Goal: Task Accomplishment & Management: Complete application form

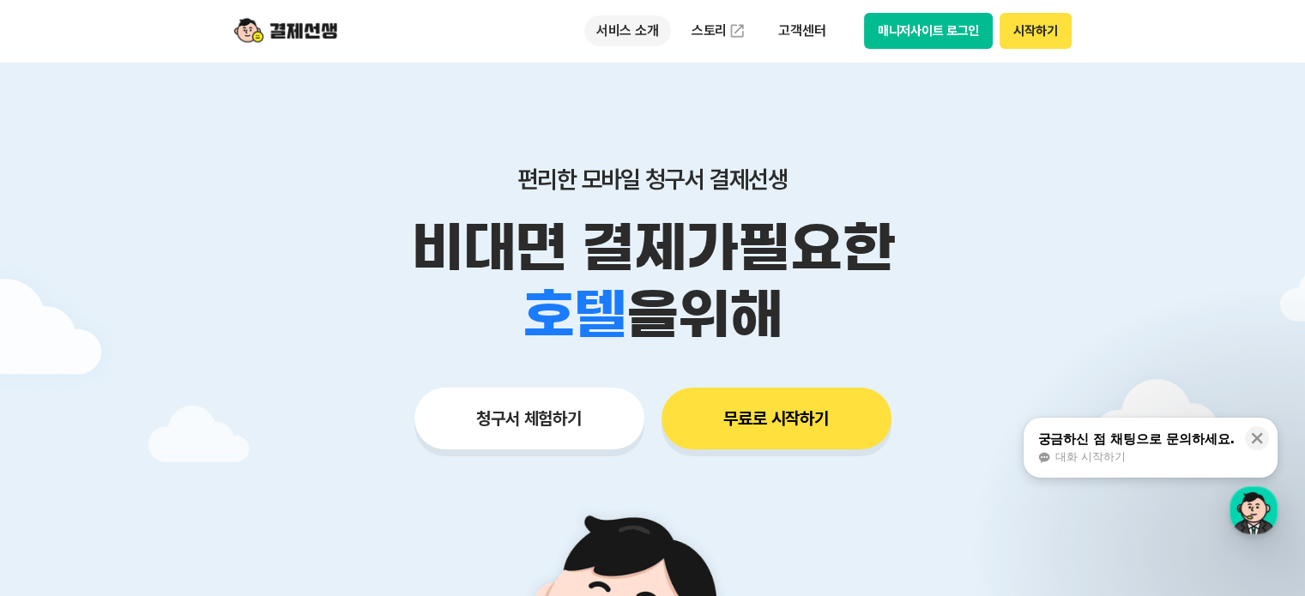
click at [620, 41] on p "서비스 소개" at bounding box center [627, 30] width 87 height 31
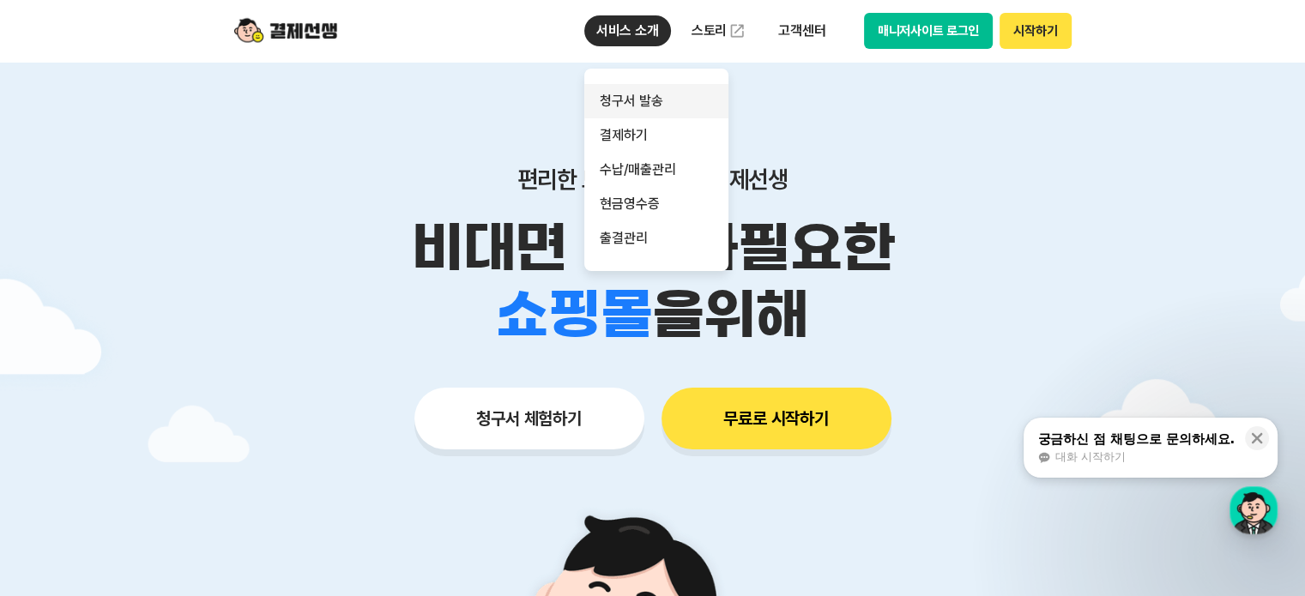
click at [627, 92] on link "청구서 발송" at bounding box center [656, 101] width 144 height 34
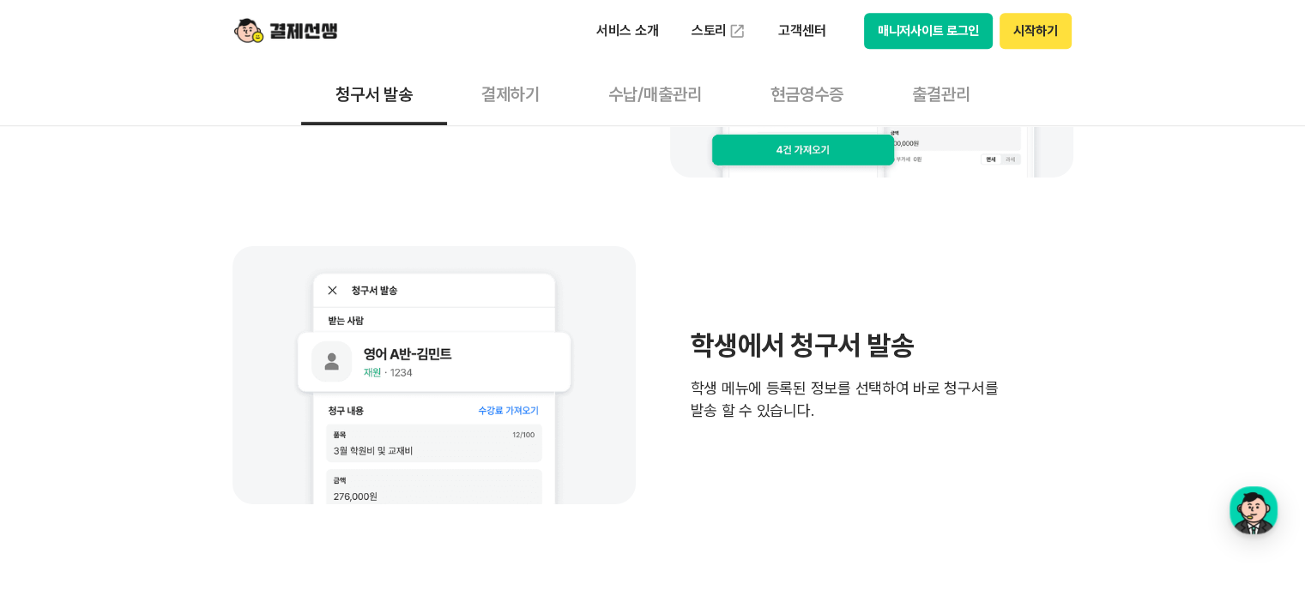
scroll to position [1197, 0]
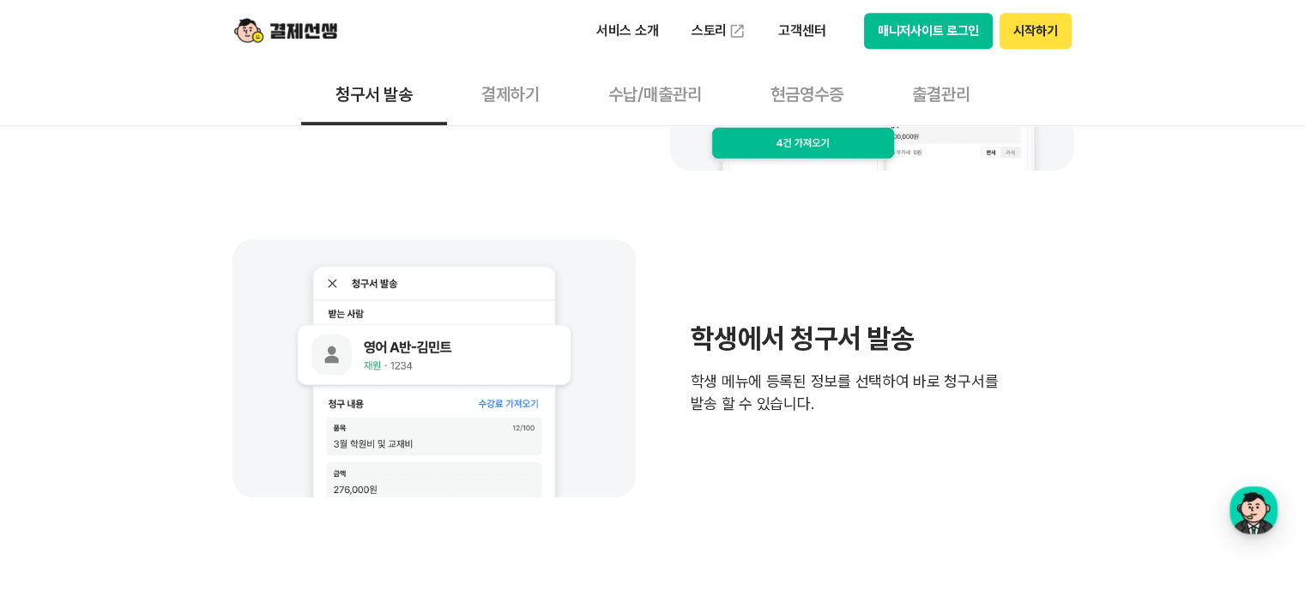
click at [504, 87] on button "결제하기" at bounding box center [510, 93] width 127 height 63
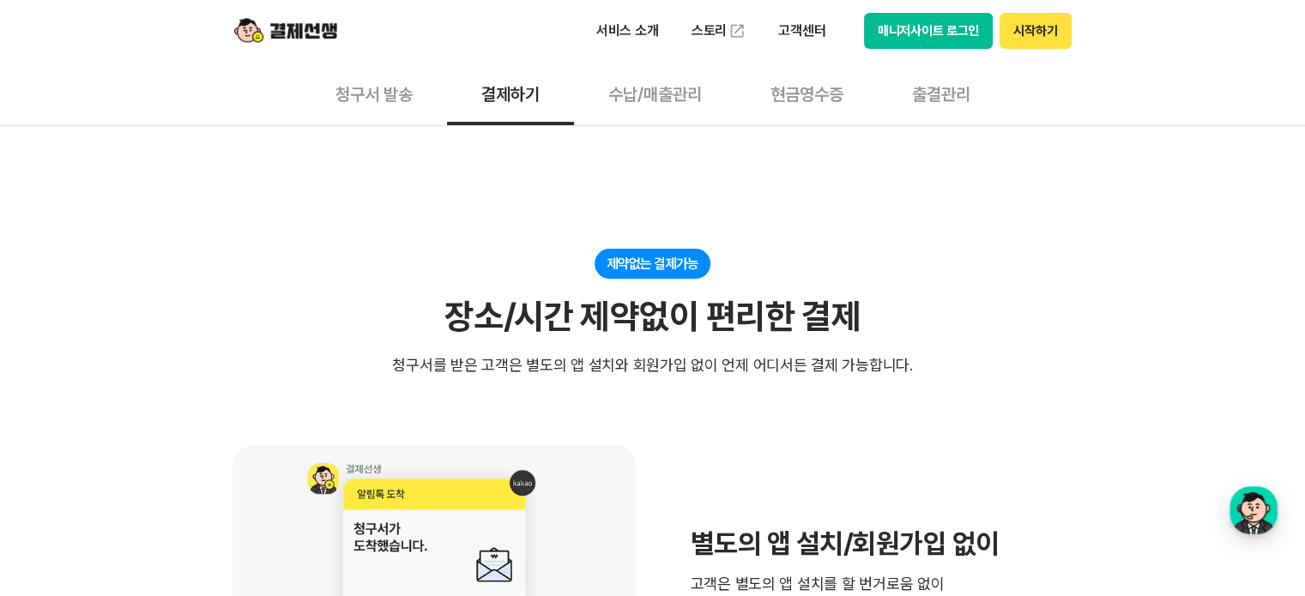
scroll to position [461, 0]
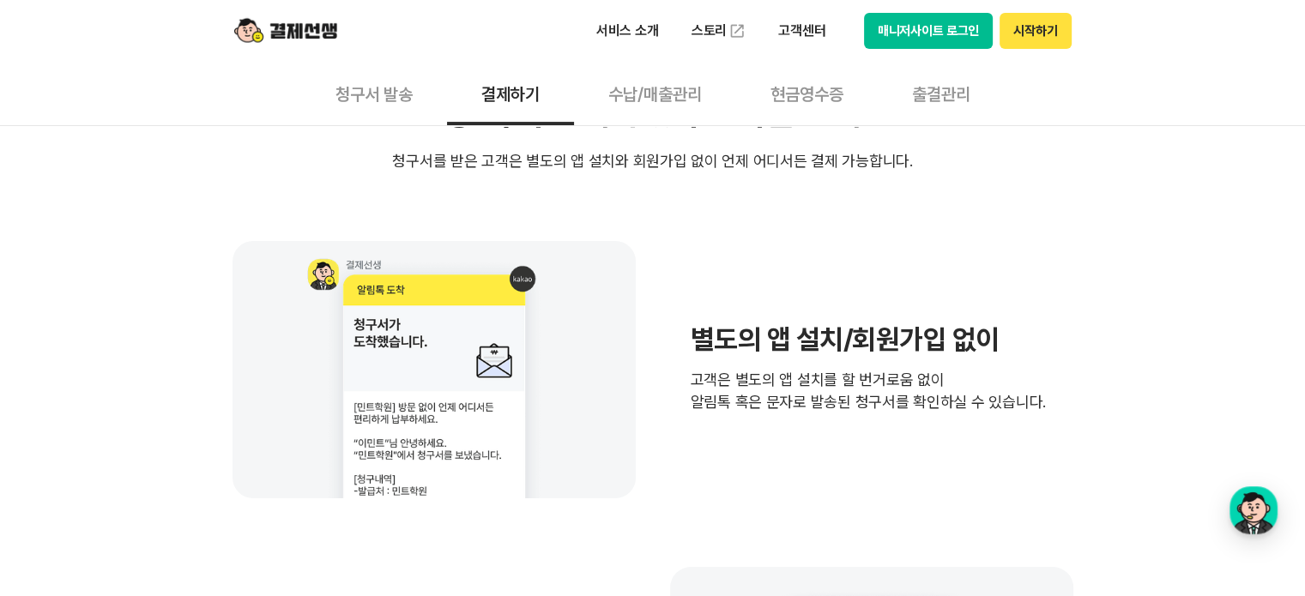
click at [670, 81] on button "수납/매출관리" at bounding box center [655, 93] width 162 height 63
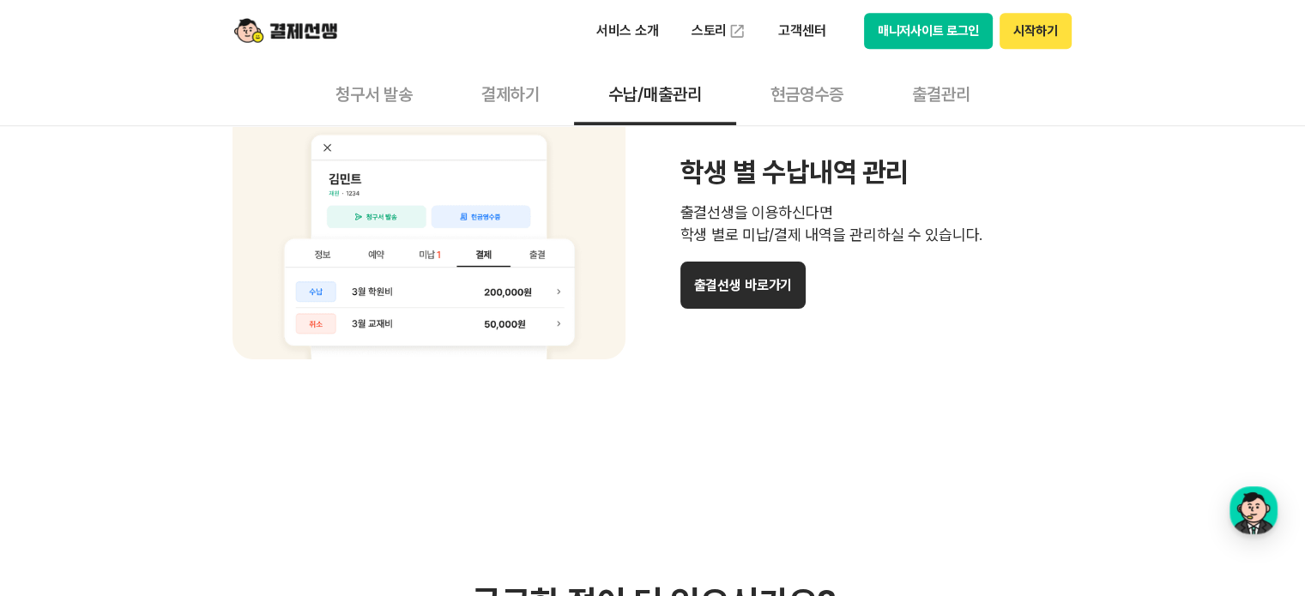
scroll to position [1661, 0]
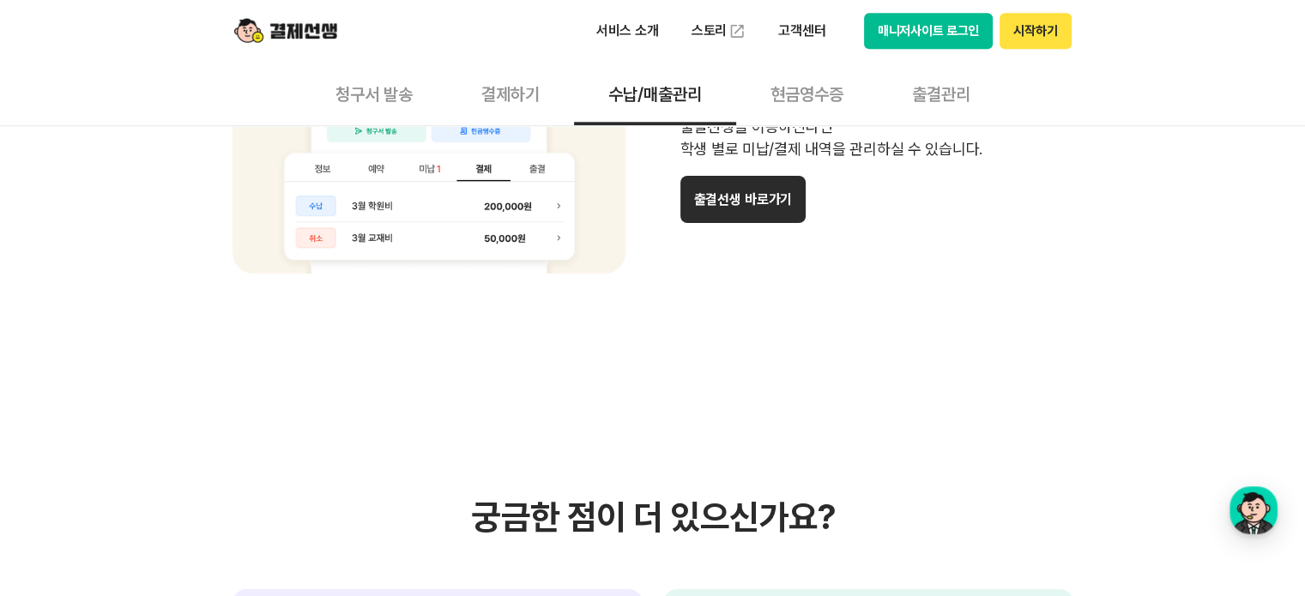
click at [820, 89] on button "현금영수증" at bounding box center [807, 93] width 142 height 63
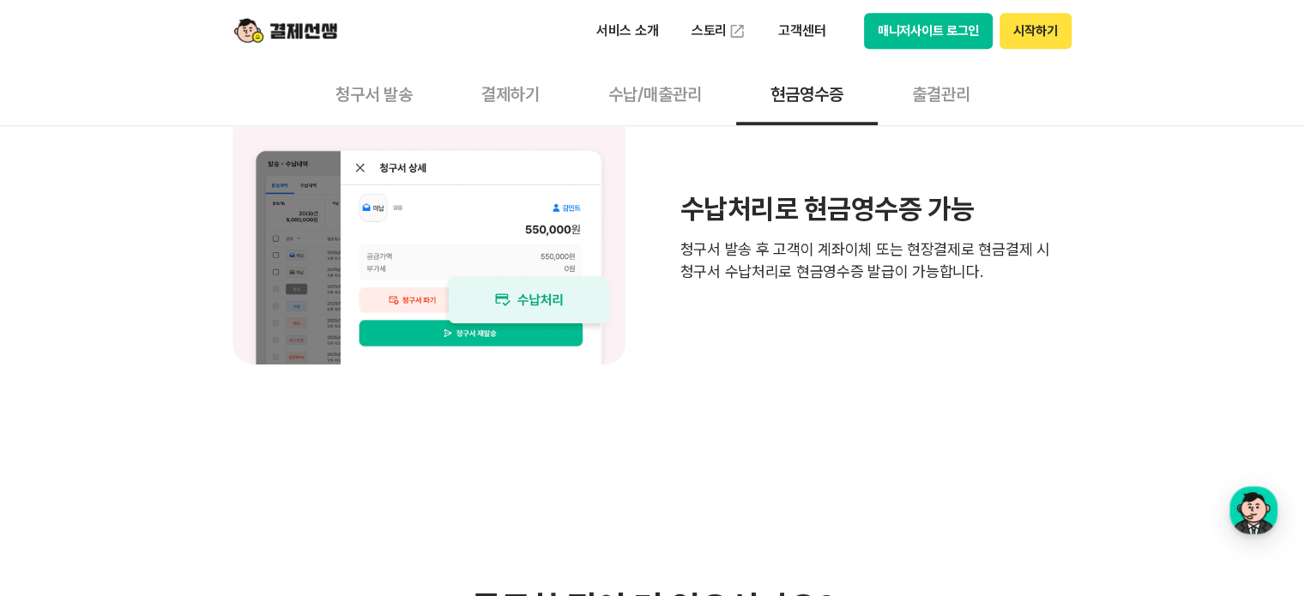
scroll to position [1547, 0]
click at [762, 266] on p "청구서 발송 후 고객이 계좌이체 또는 현장결제로 현금결제 시 청구서 수납처리로 현금영수증 발급이 가능합니다." at bounding box center [876, 260] width 393 height 45
click at [722, 196] on h3 "수납처리로 현금영수증 가능" at bounding box center [876, 209] width 393 height 27
click at [909, 99] on button "출결관리" at bounding box center [941, 93] width 127 height 63
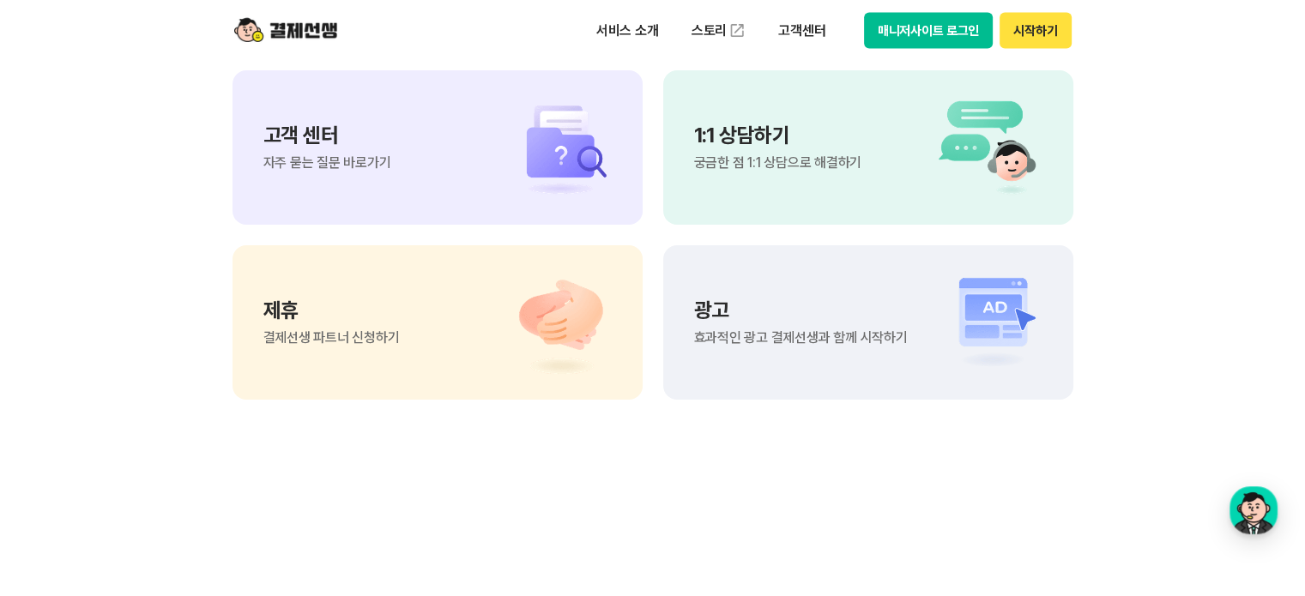
scroll to position [3662, 0]
click at [635, 29] on p "서비스 소개" at bounding box center [627, 30] width 87 height 31
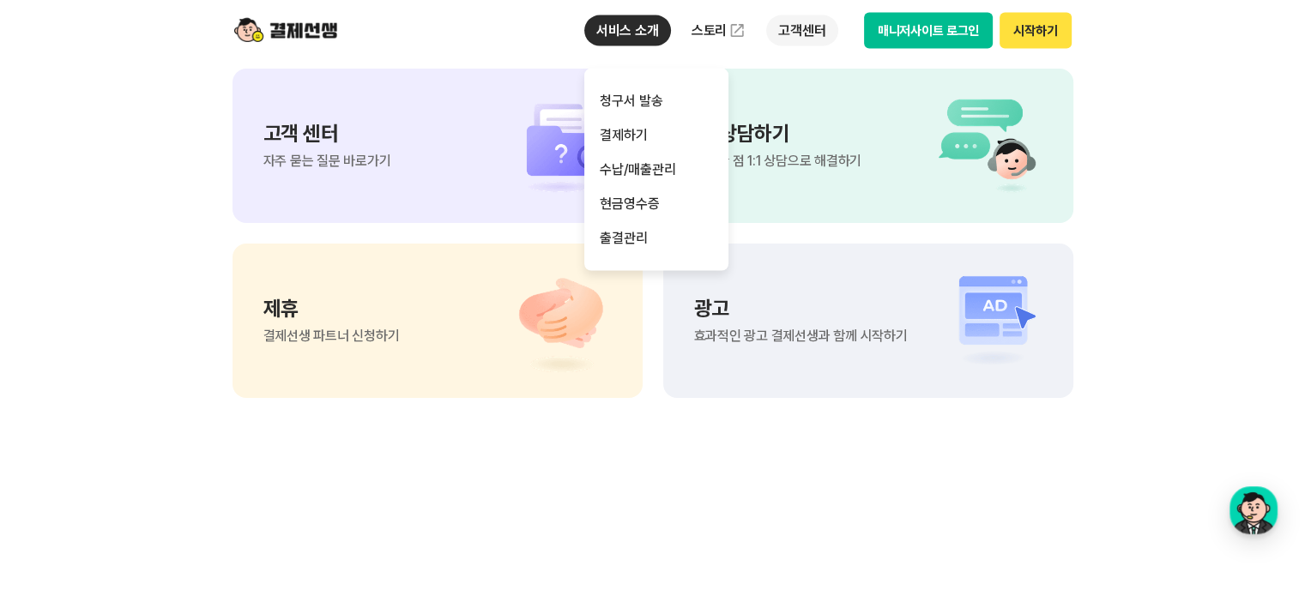
click at [785, 36] on p "고객센터" at bounding box center [801, 30] width 71 height 31
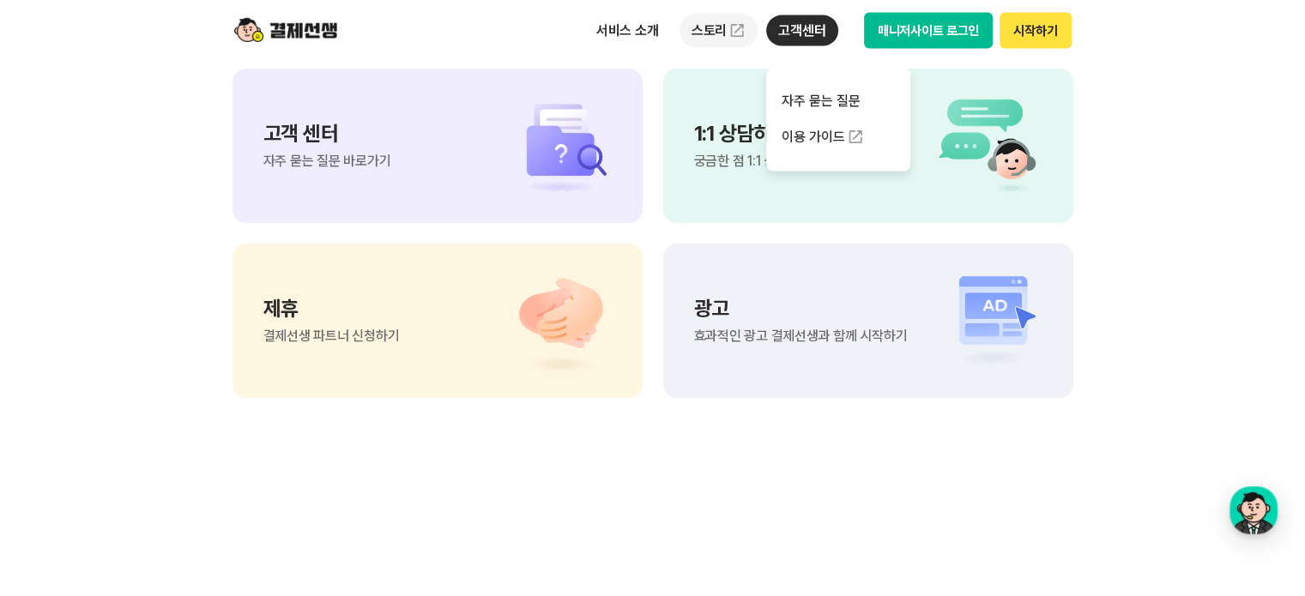
click at [734, 23] on img at bounding box center [736, 30] width 17 height 17
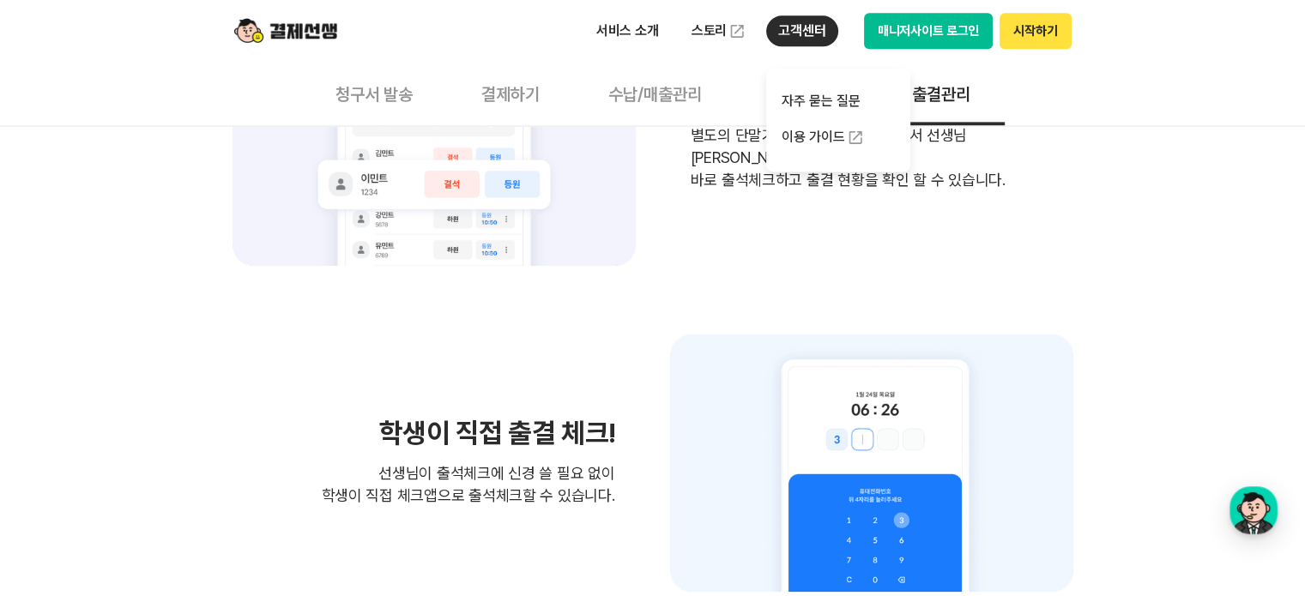
scroll to position [2325, 0]
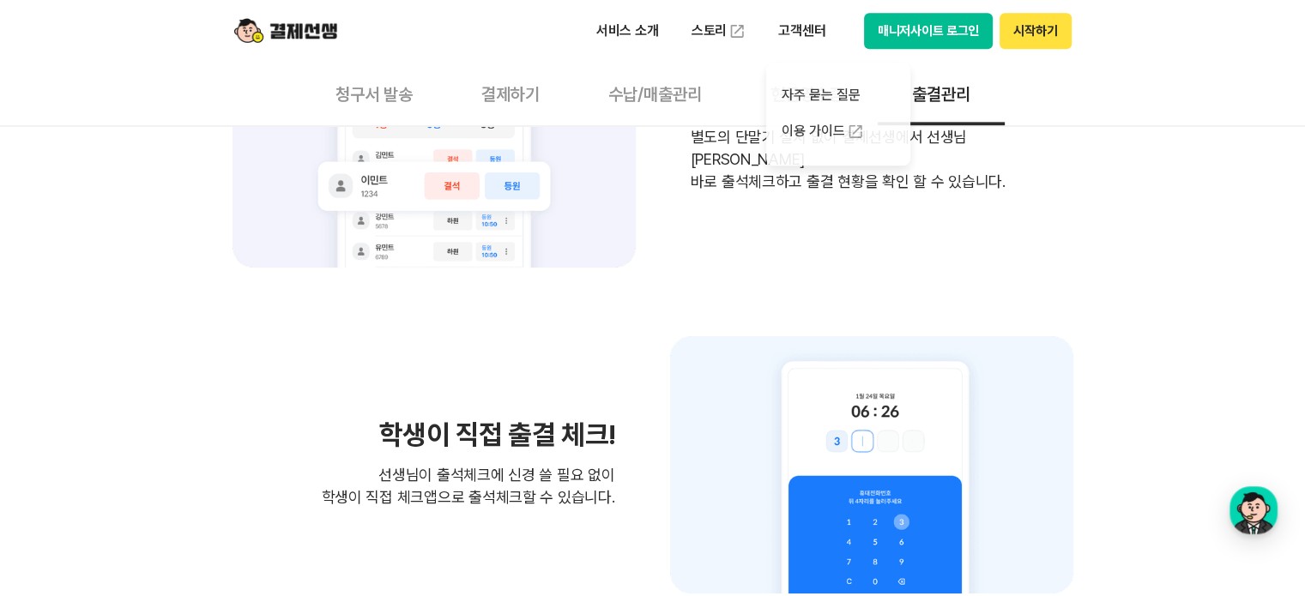
click at [707, 171] on p "별도의 단말기 설치 없이 결제선생에서 선생님이 바로 출석체크하고 출결 현황을 확인 할 수 있습니다." at bounding box center [882, 159] width 383 height 67
click at [662, 96] on button "수납/매출관리" at bounding box center [655, 93] width 162 height 63
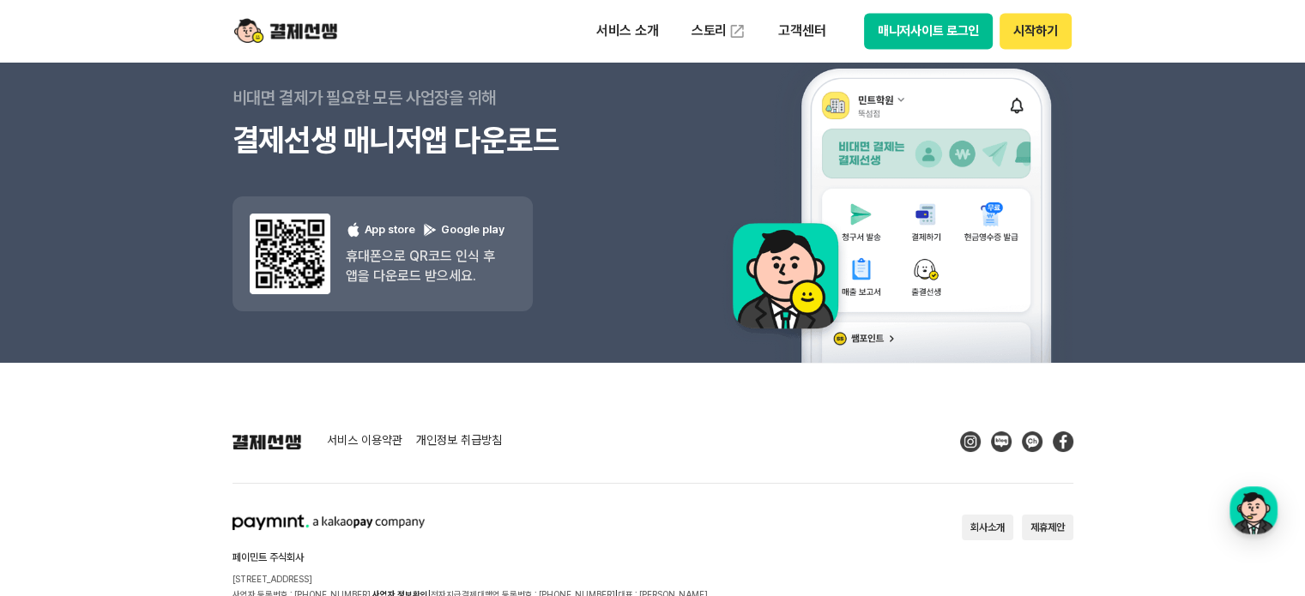
scroll to position [3166, 0]
click at [795, 38] on p "고객센터" at bounding box center [801, 30] width 71 height 31
click at [311, 15] on div "서비스 소개 스토리 고객센터 매니저사이트 로그인 시작하기" at bounding box center [653, 31] width 878 height 62
click at [311, 15] on img at bounding box center [285, 31] width 103 height 33
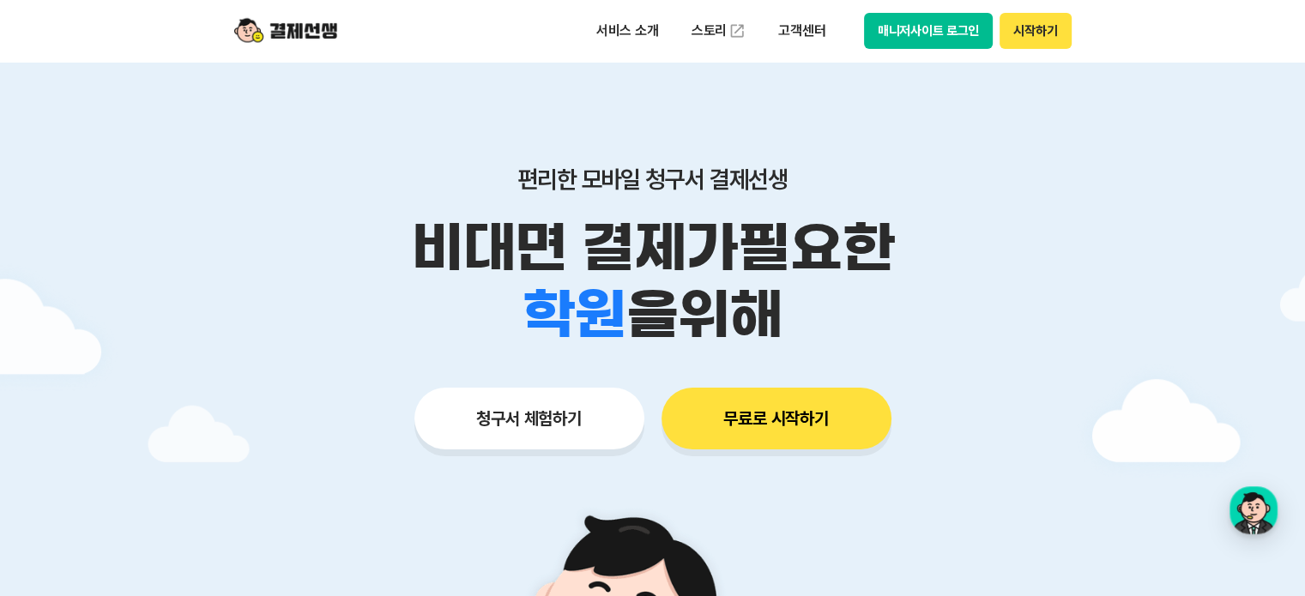
click at [535, 399] on button "청구서 체험하기" at bounding box center [529, 419] width 230 height 62
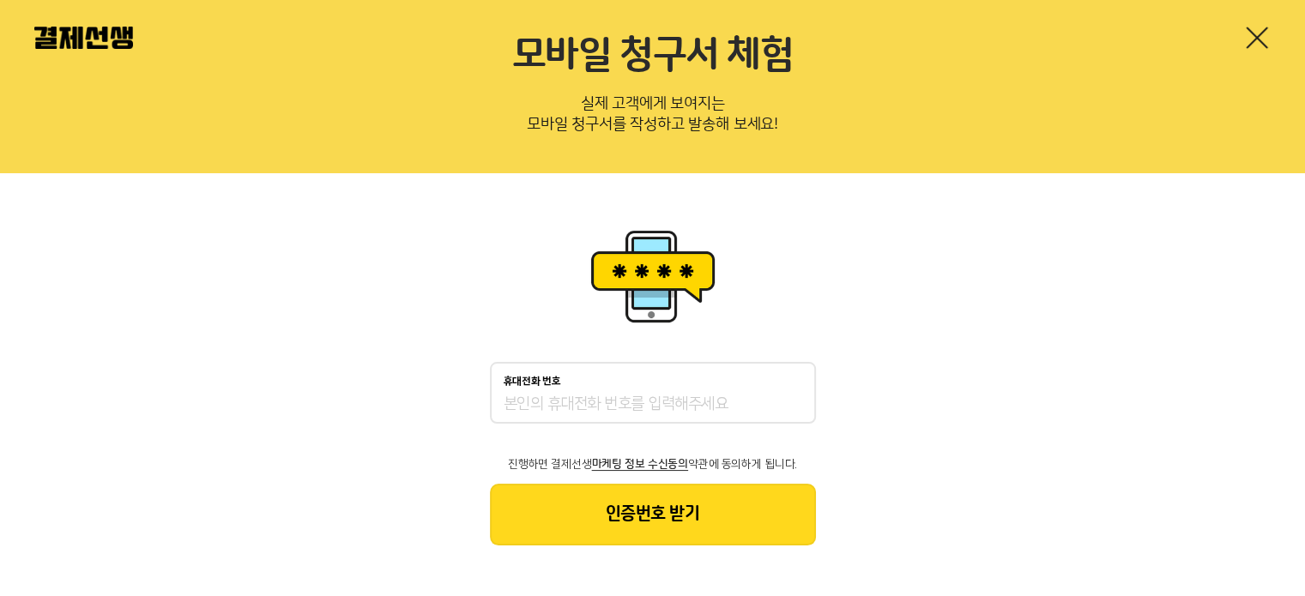
scroll to position [69, 0]
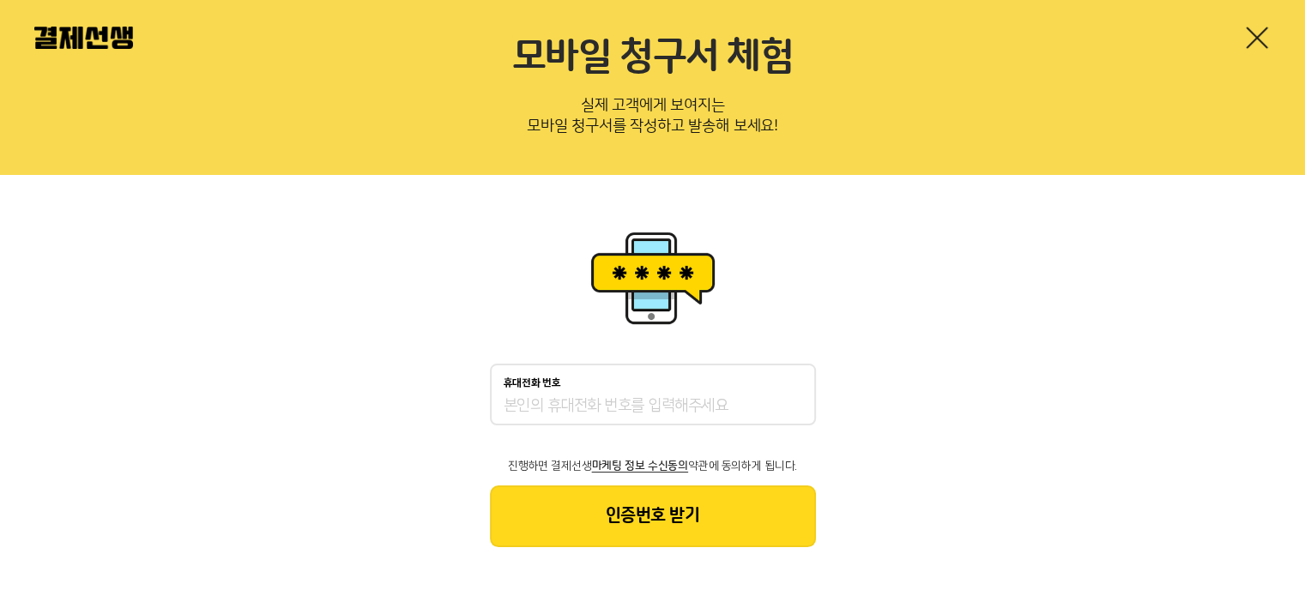
click at [615, 396] on input "휴대전화 번호" at bounding box center [653, 406] width 299 height 21
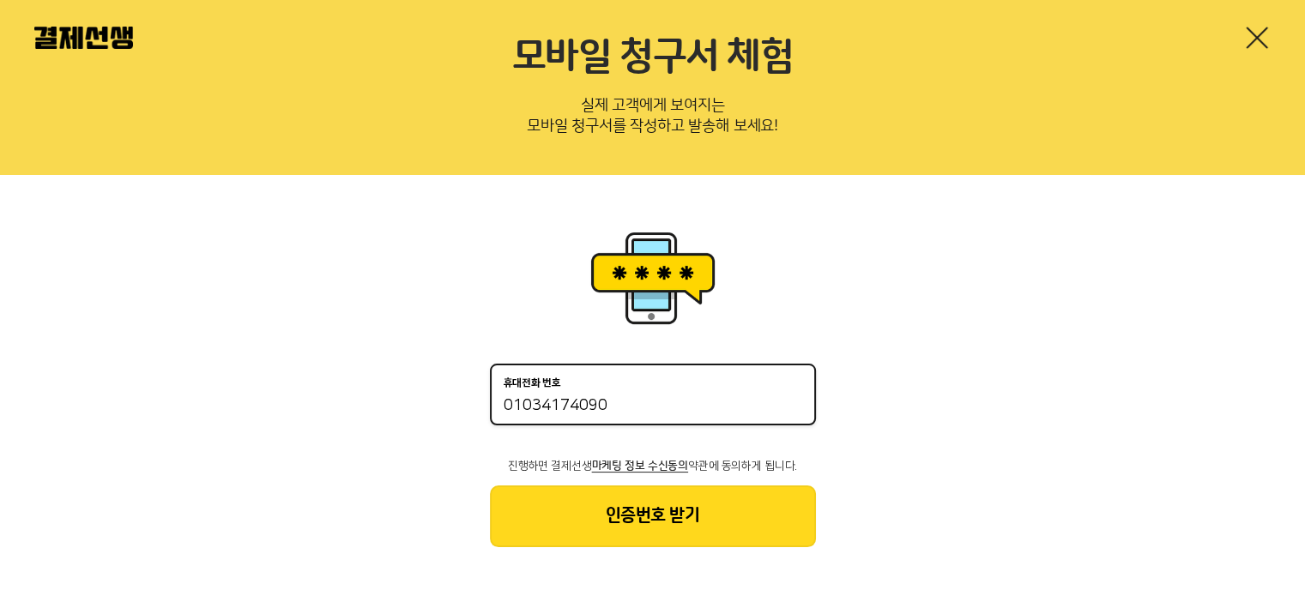
type input "01034174090"
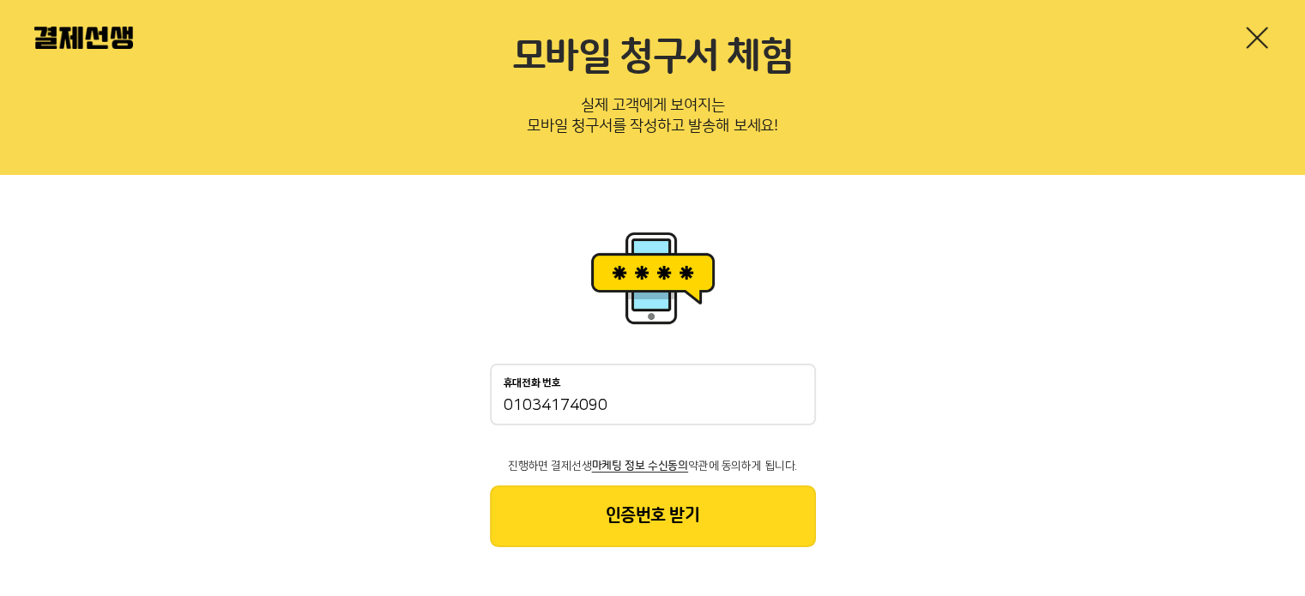
click at [686, 514] on button "인증번호 받기" at bounding box center [653, 517] width 326 height 62
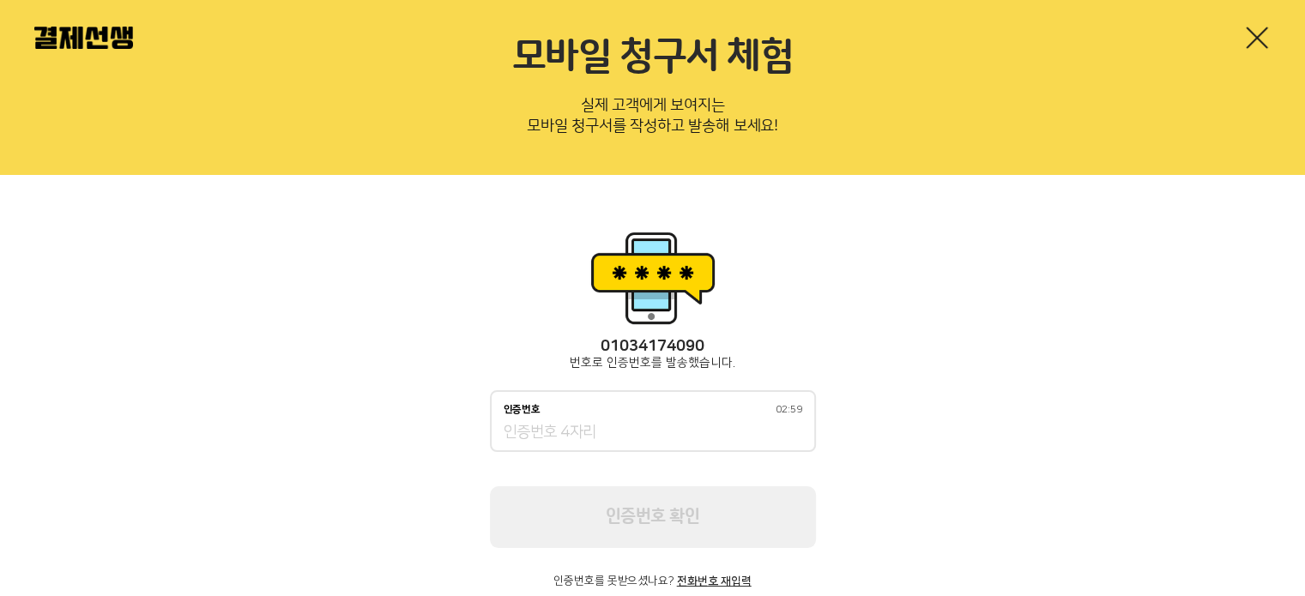
click at [683, 446] on div "인증번호 02:59" at bounding box center [653, 421] width 326 height 62
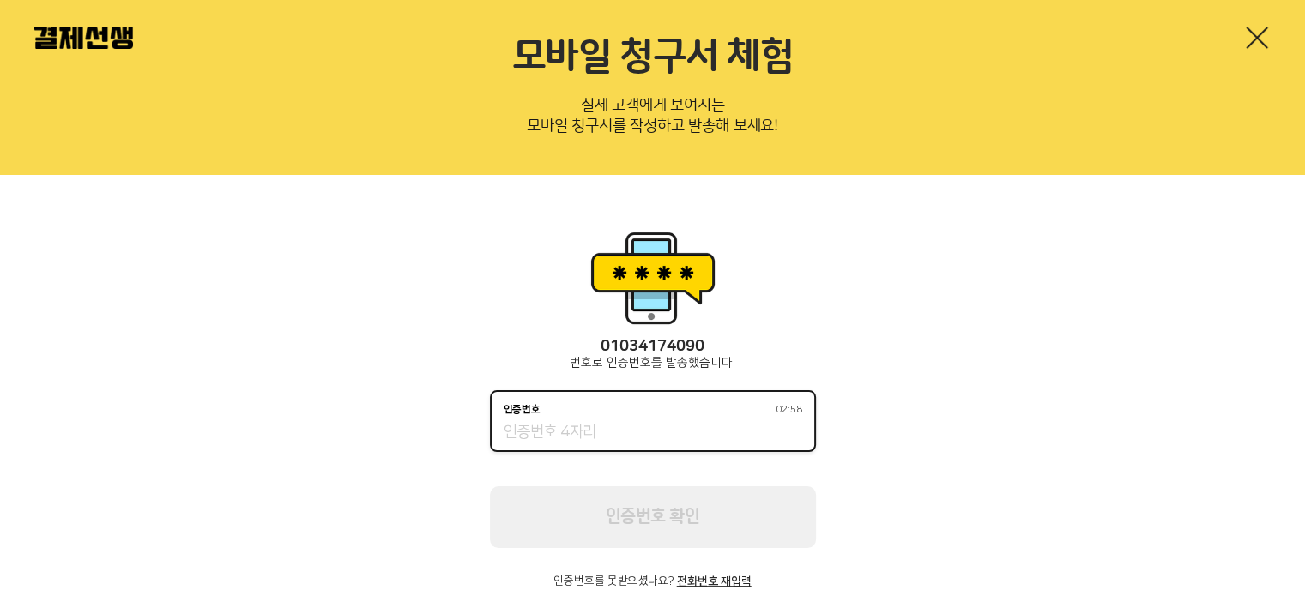
click at [679, 435] on input "인증번호 02:58" at bounding box center [653, 433] width 299 height 21
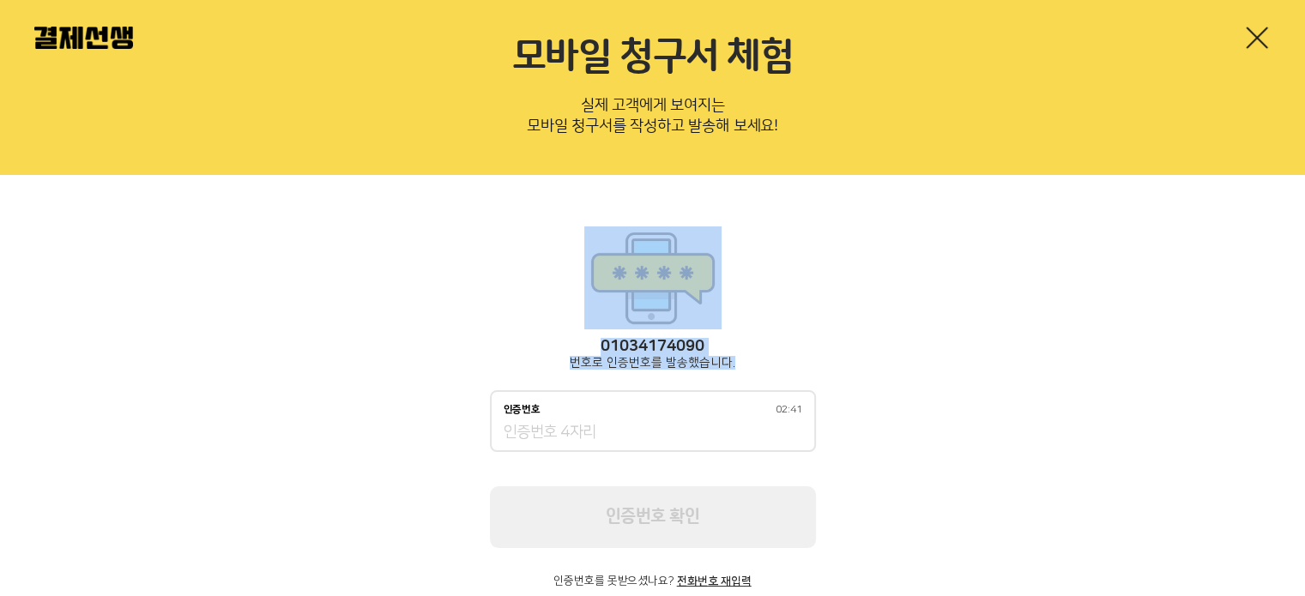
drag, startPoint x: 905, startPoint y: 272, endPoint x: 588, endPoint y: 436, distance: 357.2
click at [588, 436] on div "01034174090 번호로 인증번호를 발송했습니다. 인증번호 02:41 인증번호 확인 인증번호를 못받으셨나요? 전화번호 재입력" at bounding box center [652, 407] width 1305 height 464
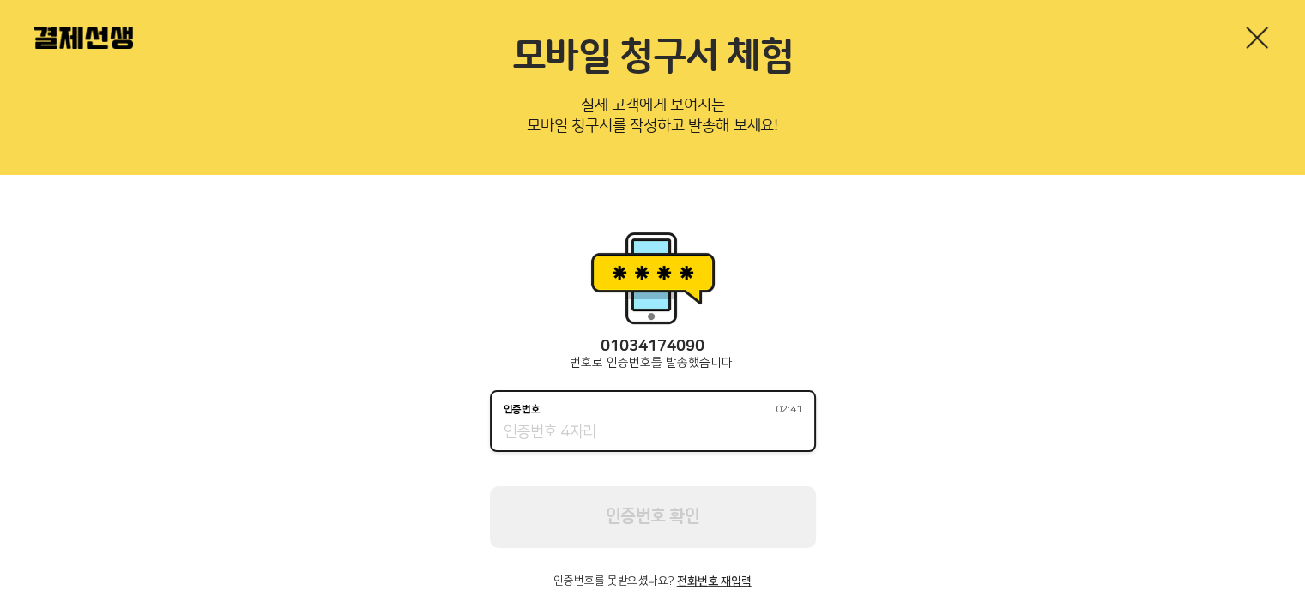
click at [588, 436] on input "인증번호 02:41" at bounding box center [653, 433] width 299 height 21
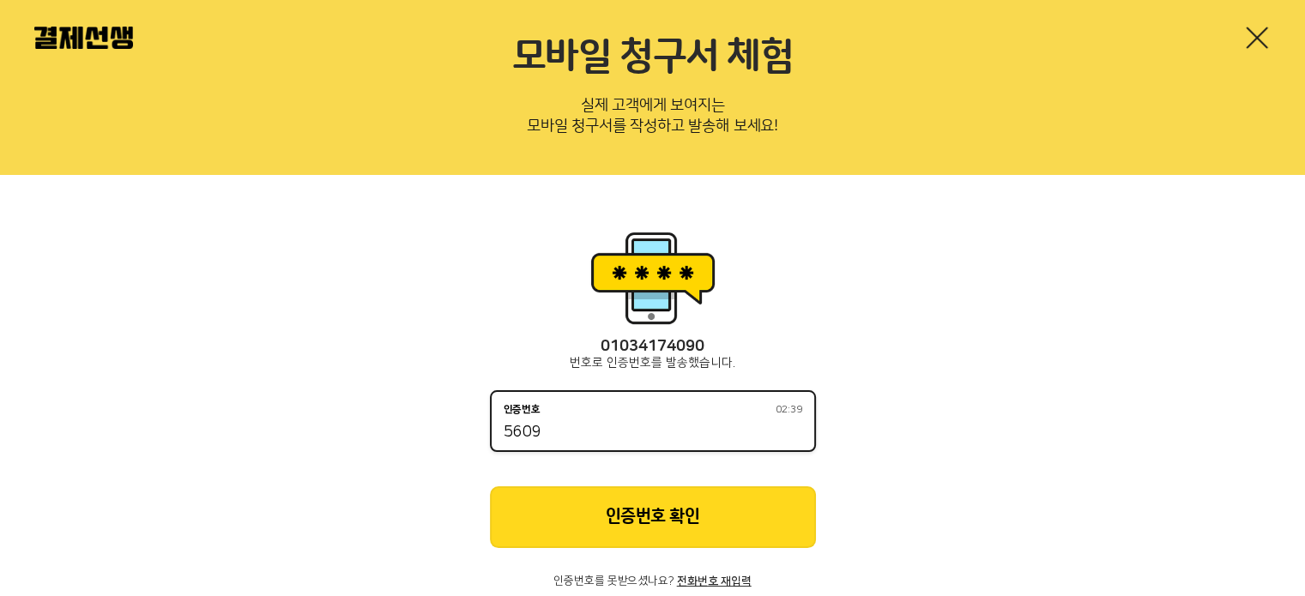
type input "5609"
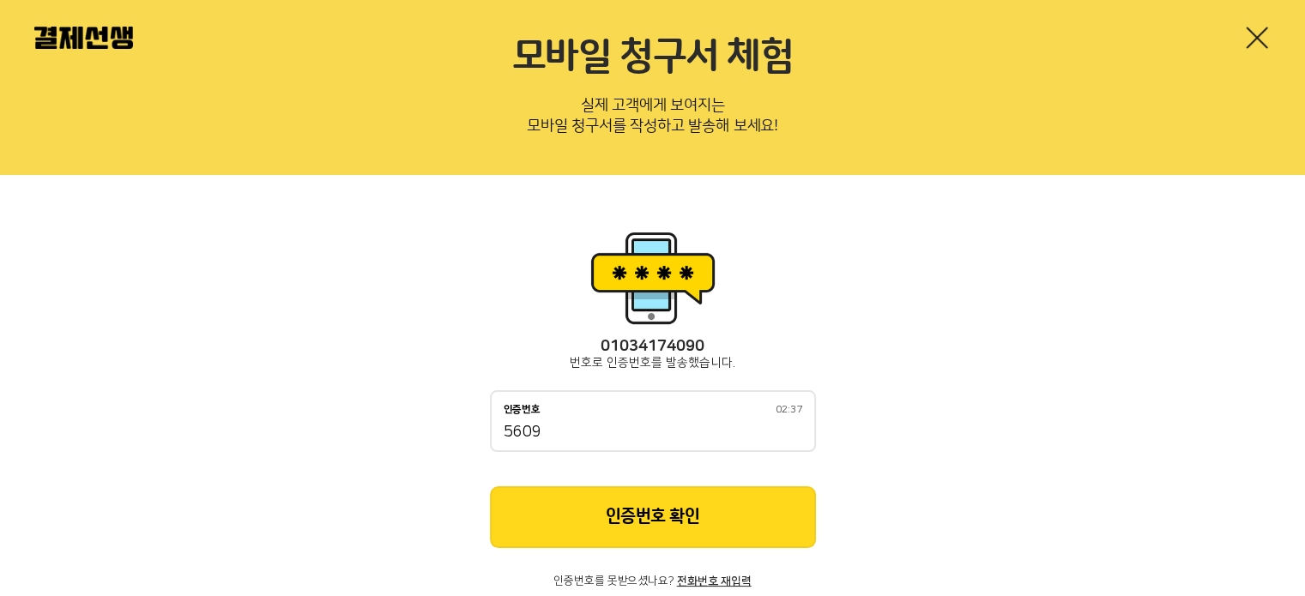
click at [676, 516] on button "인증번호 확인" at bounding box center [653, 517] width 326 height 62
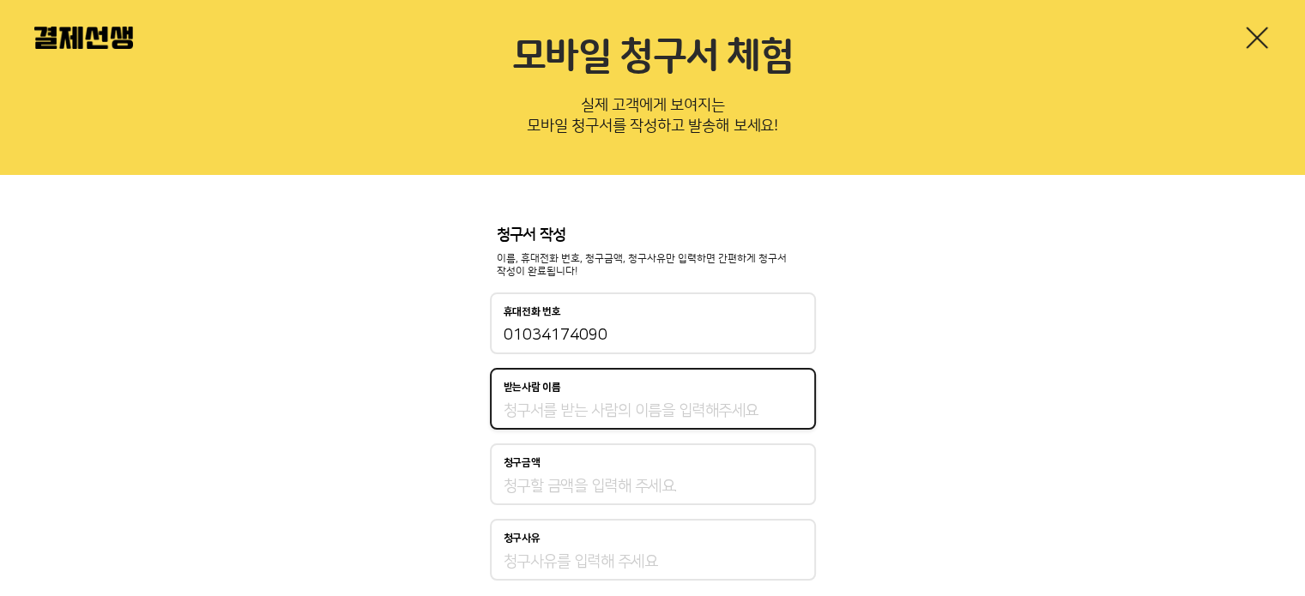
click at [657, 420] on input "받는사람 이름" at bounding box center [653, 411] width 299 height 21
type input "이혜영"
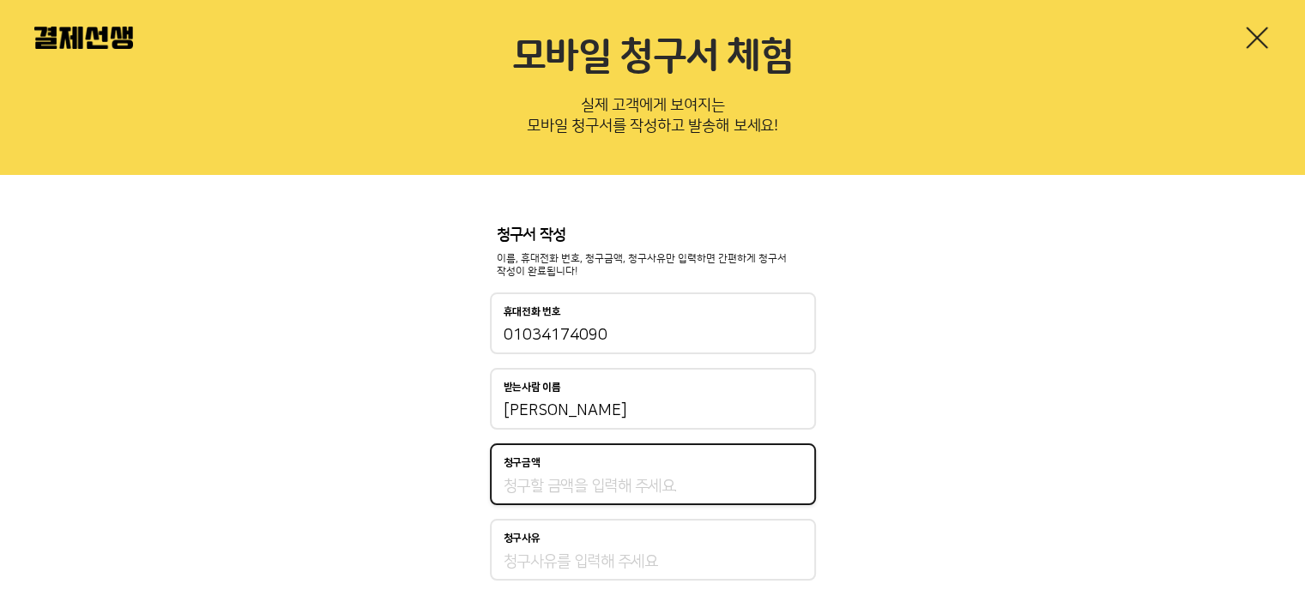
click at [608, 482] on input "청구금액" at bounding box center [653, 486] width 299 height 21
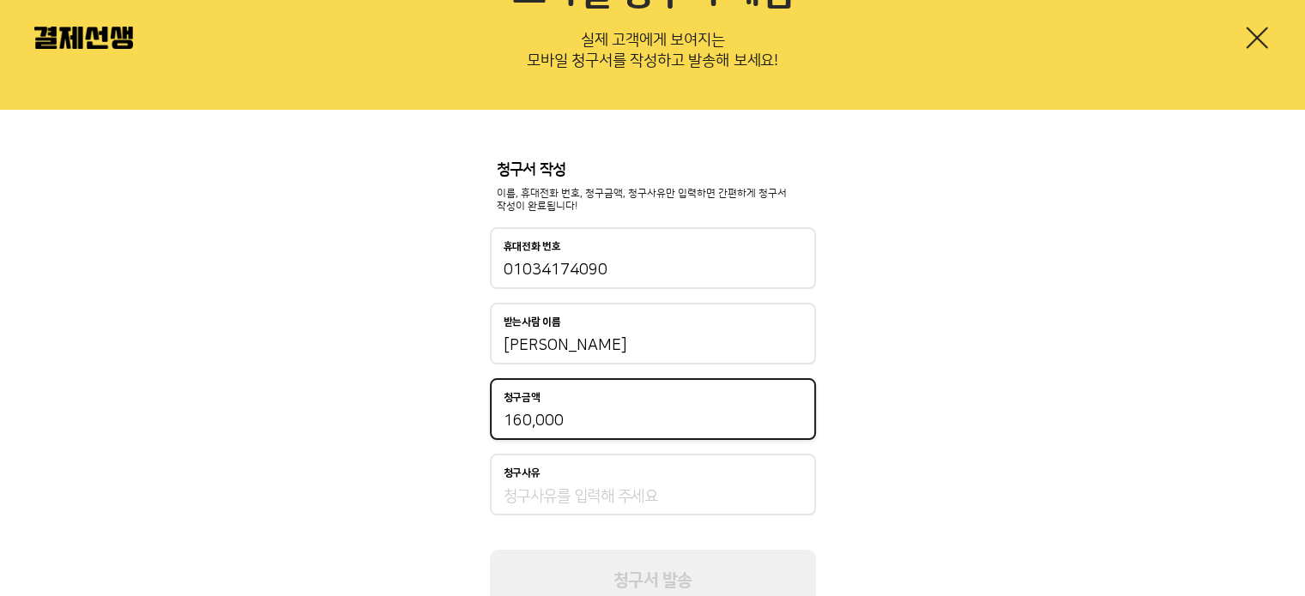
scroll to position [136, 0]
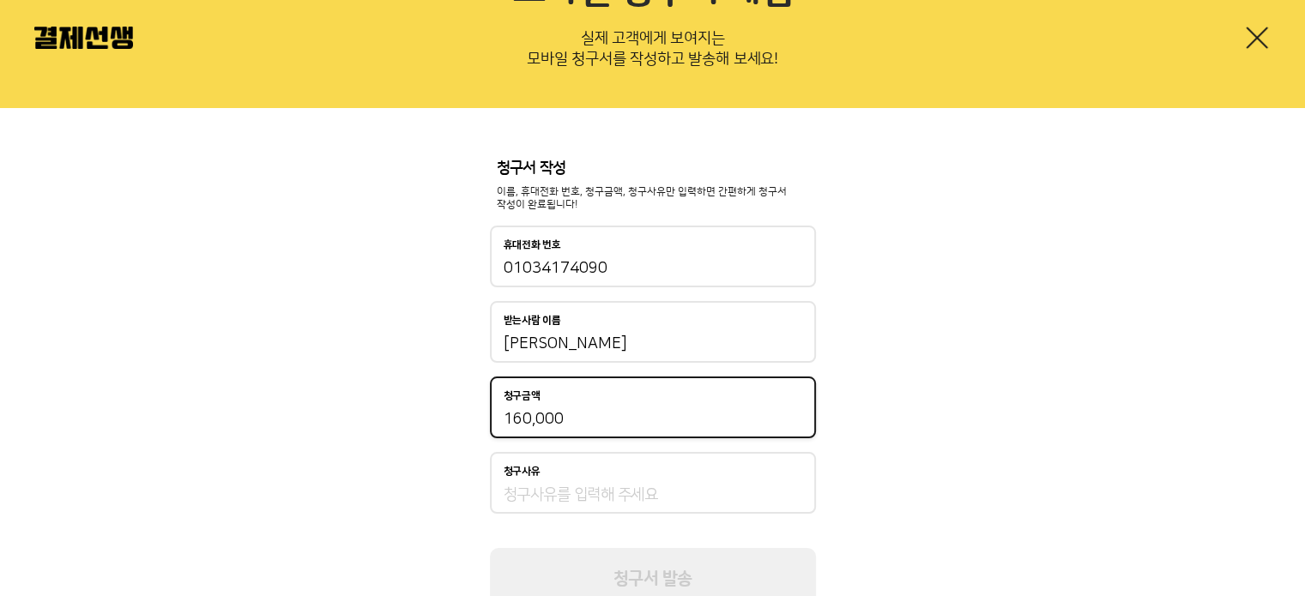
type input "160,000"
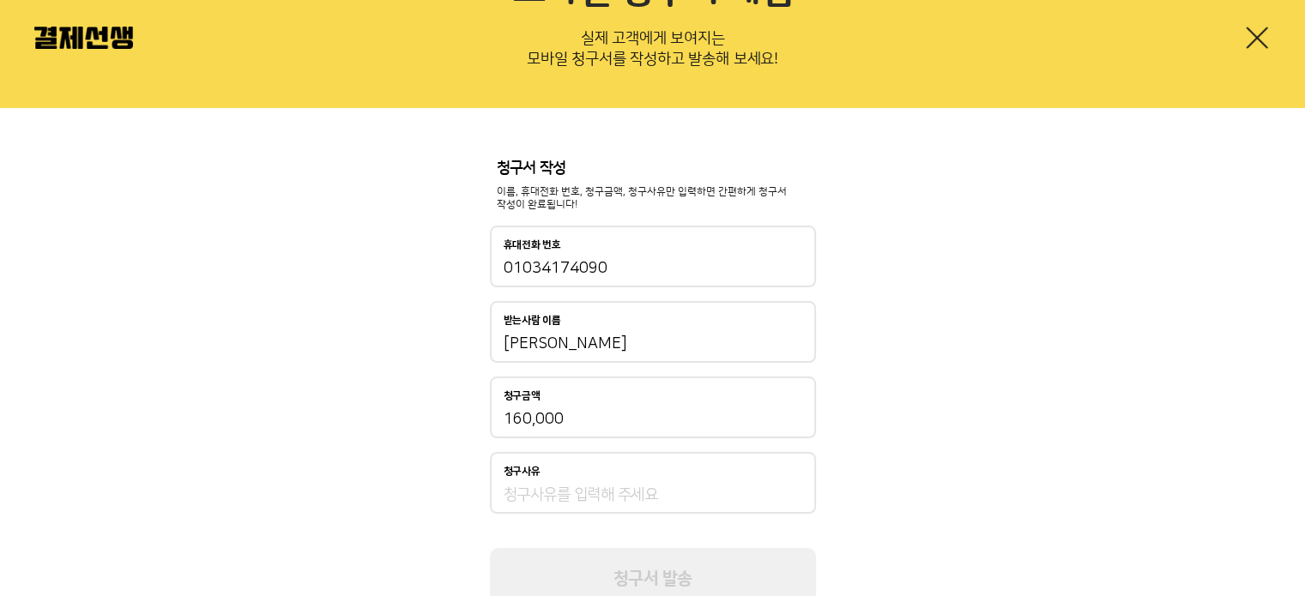
click at [608, 482] on div "청구사유" at bounding box center [653, 483] width 326 height 62
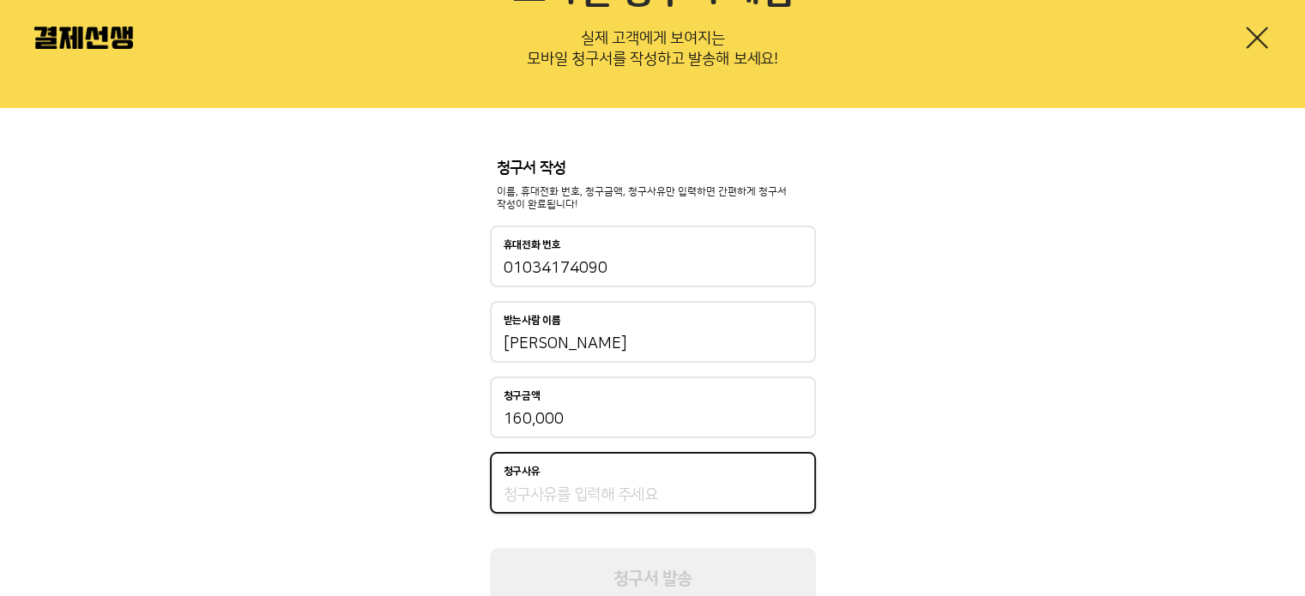
click at [606, 491] on input "청구사유" at bounding box center [653, 495] width 299 height 21
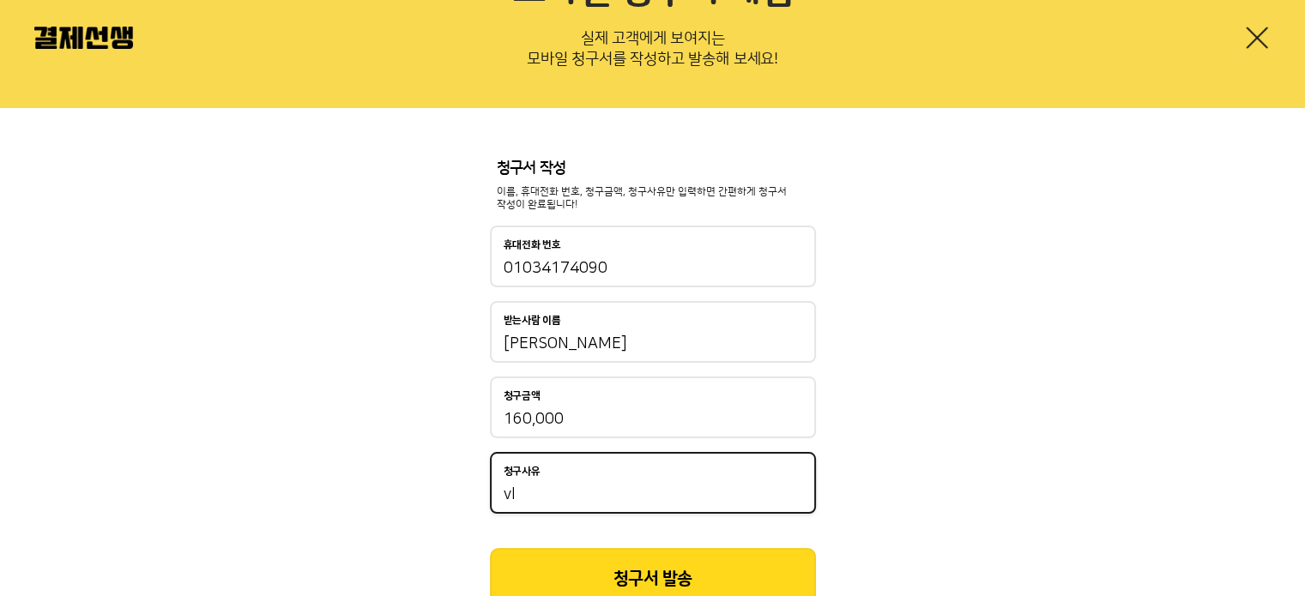
type input "v"
type input "ㅇ"
type input "9월 원비"
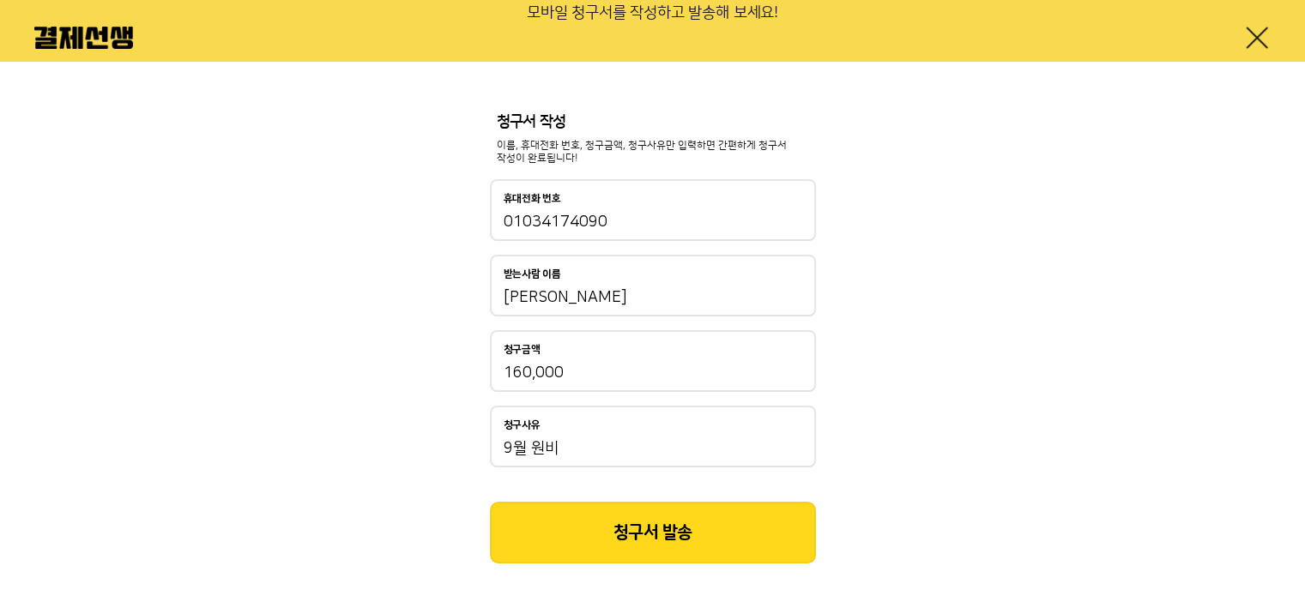
click at [607, 531] on button "청구서 발송" at bounding box center [653, 533] width 326 height 62
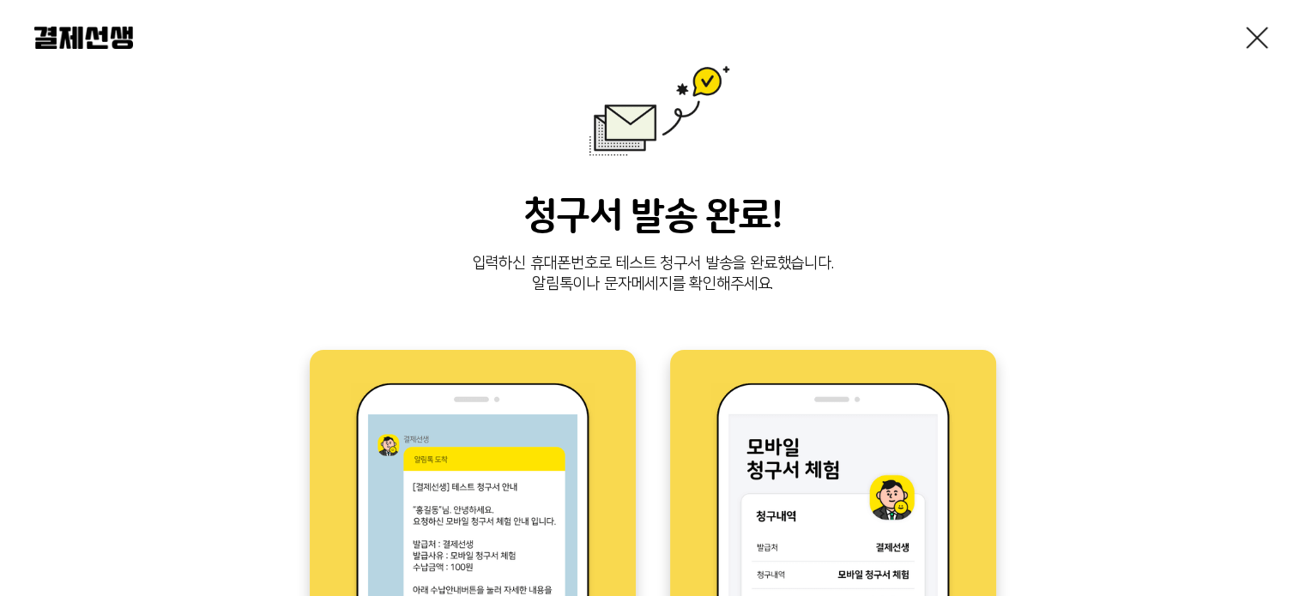
scroll to position [45, 0]
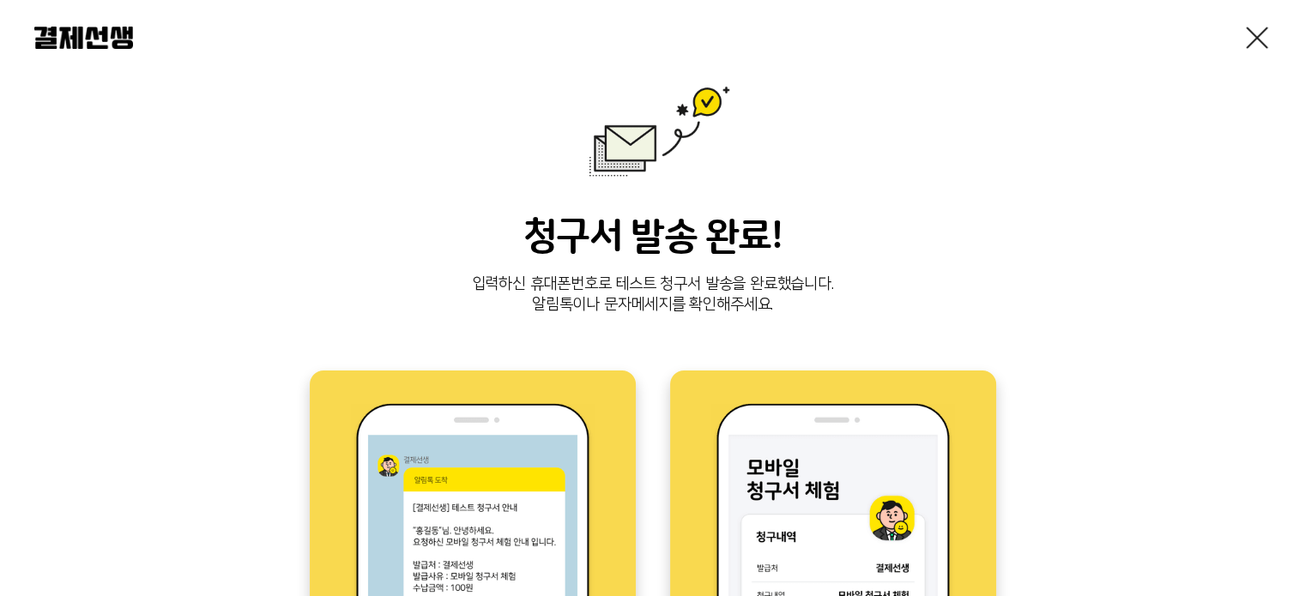
click at [1266, 27] on link at bounding box center [1256, 37] width 27 height 27
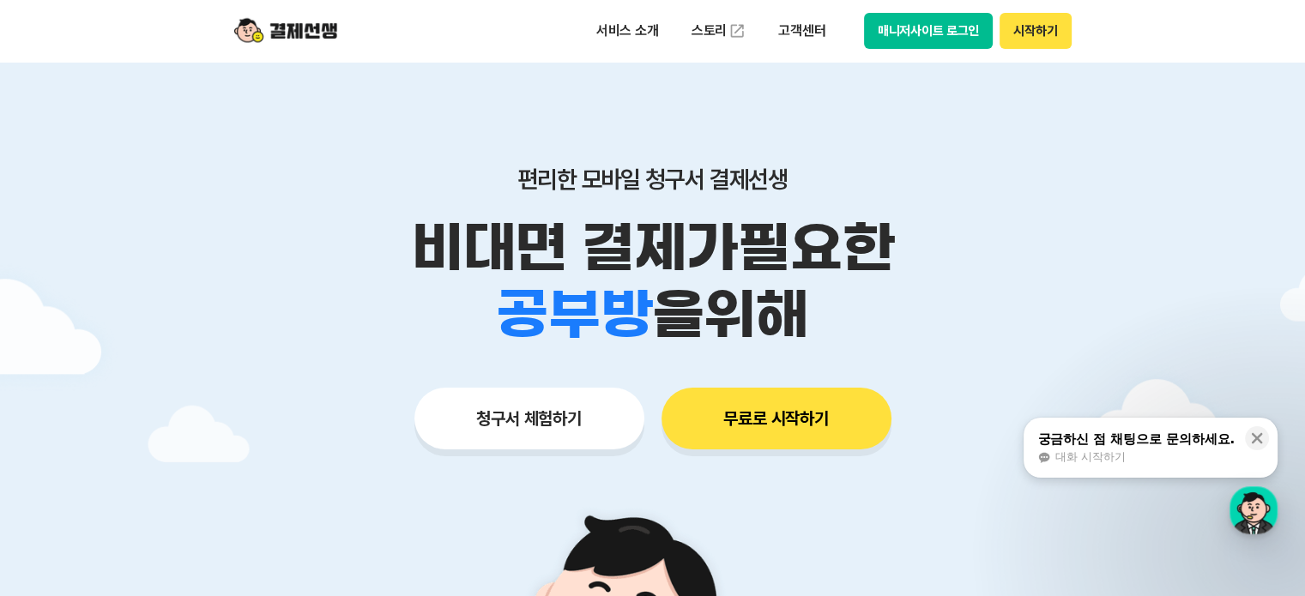
click at [1029, 27] on button "시작하기" at bounding box center [1034, 31] width 71 height 36
click at [641, 27] on p "서비스 소개" at bounding box center [627, 30] width 87 height 31
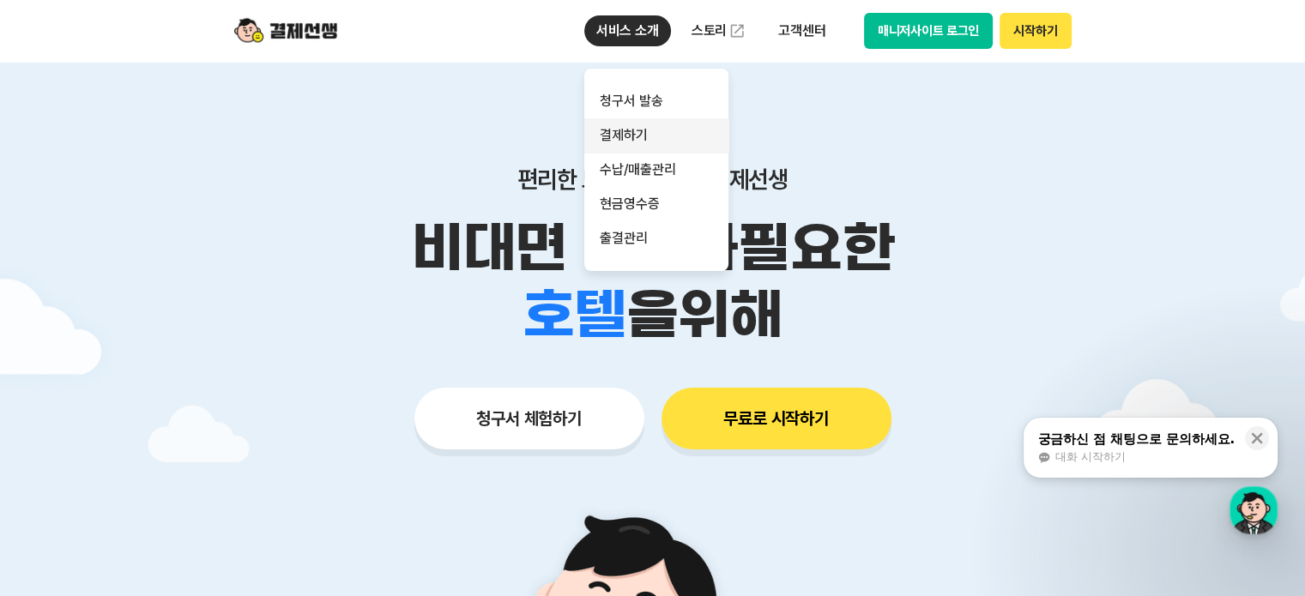
click at [630, 136] on link "결제하기" at bounding box center [656, 135] width 144 height 34
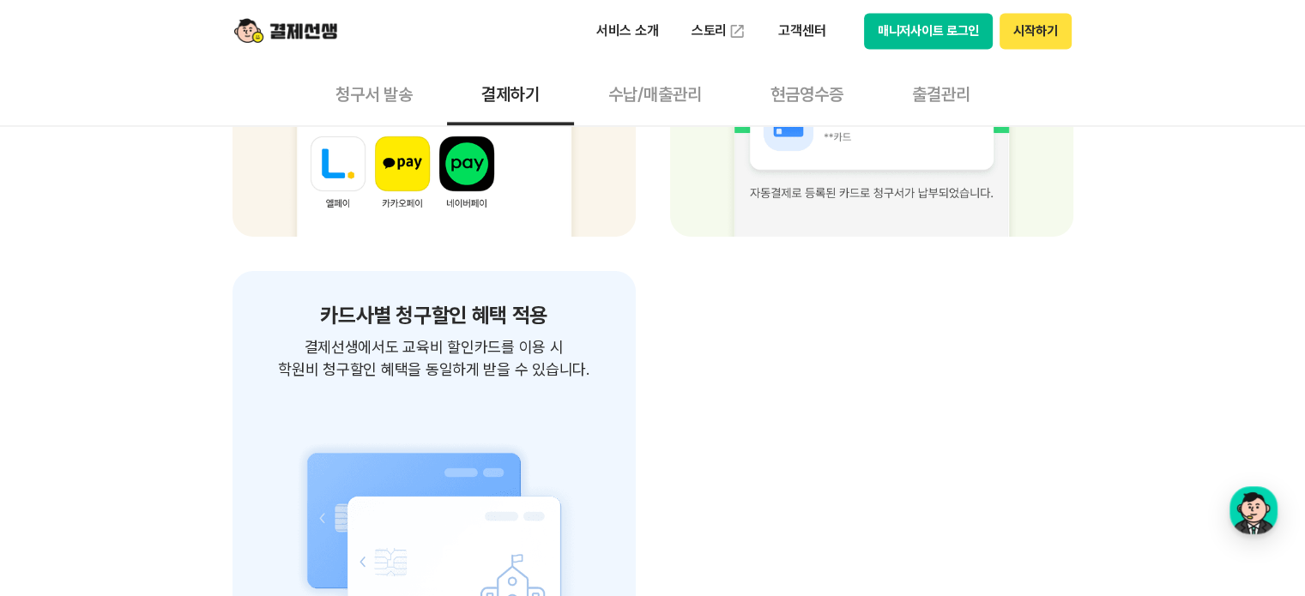
scroll to position [2648, 0]
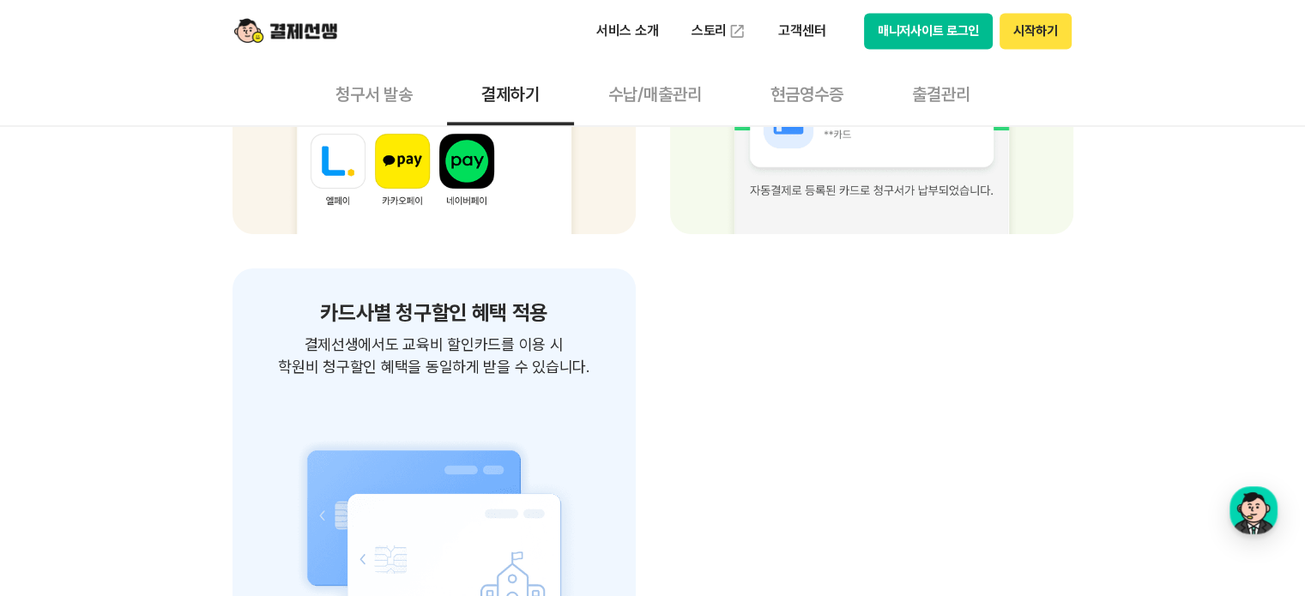
click at [377, 77] on button "청구서 발송" at bounding box center [374, 93] width 146 height 63
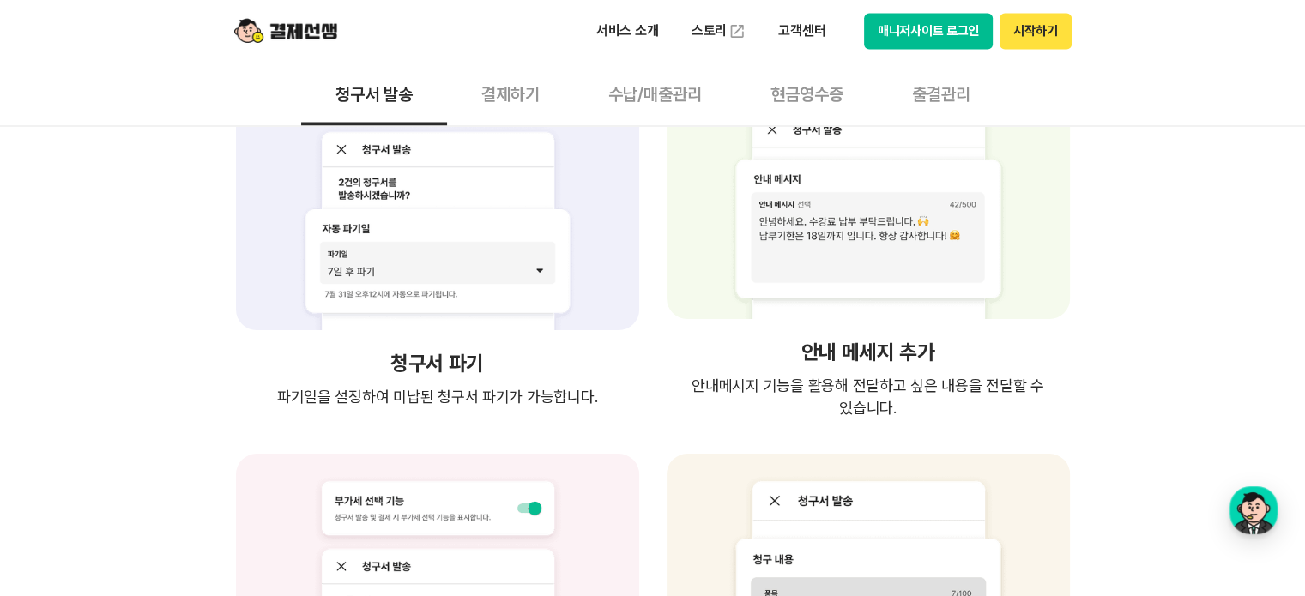
scroll to position [3105, 0]
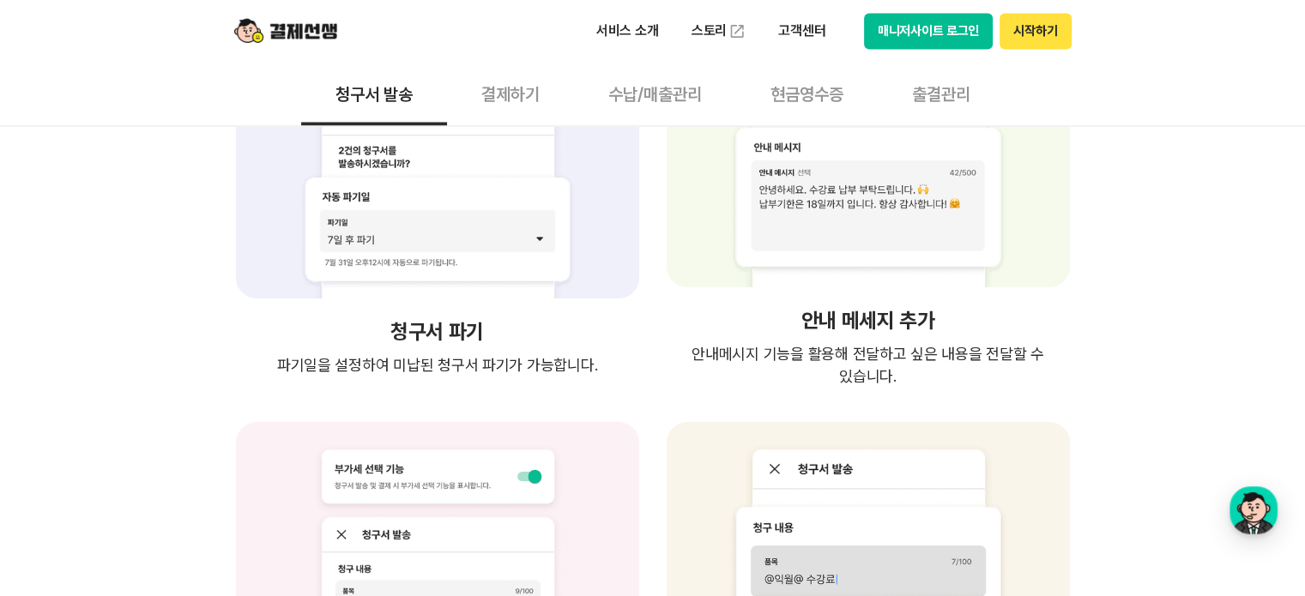
click at [295, 37] on img at bounding box center [285, 31] width 103 height 33
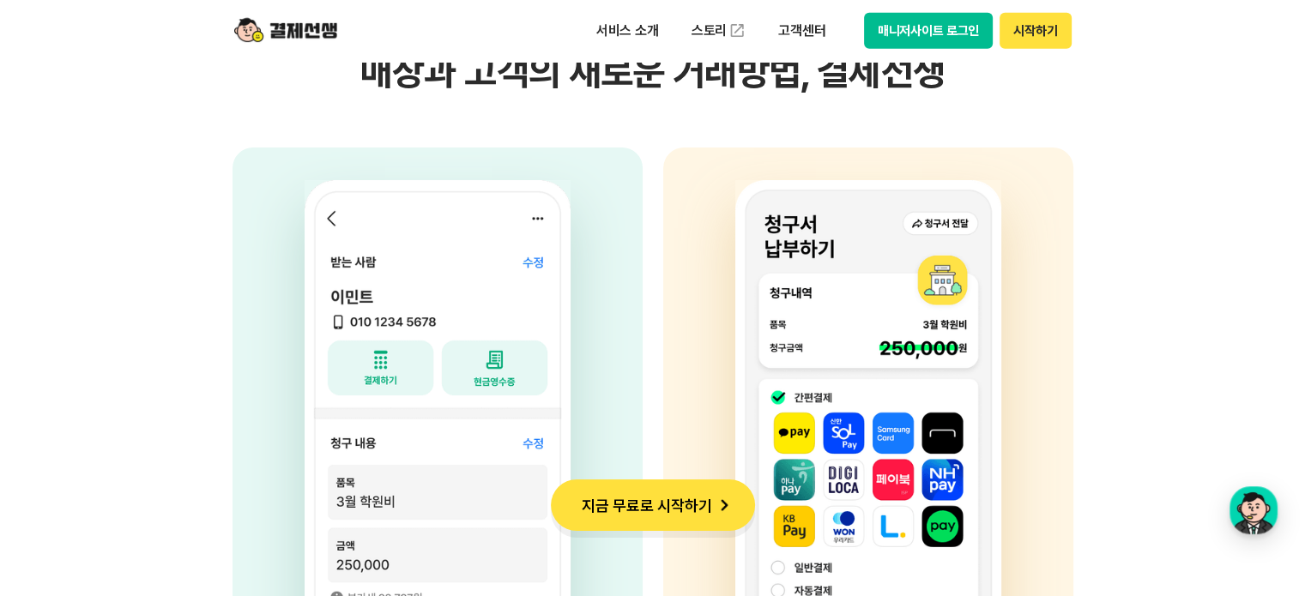
scroll to position [4268, 0]
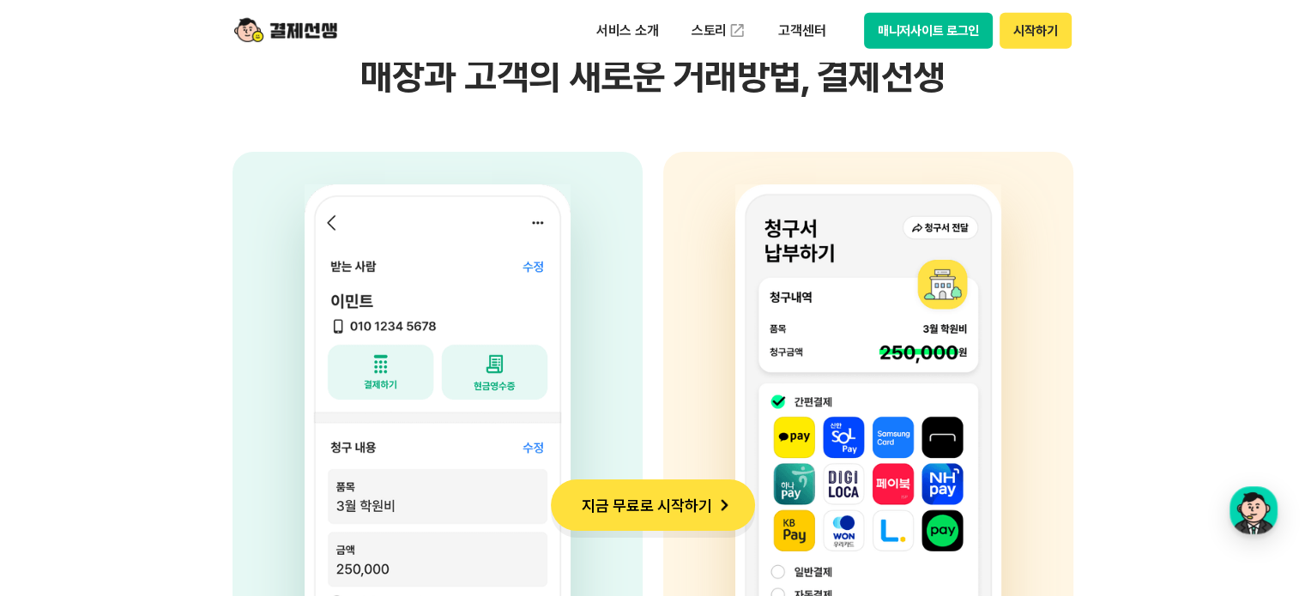
click at [302, 33] on img at bounding box center [285, 31] width 103 height 33
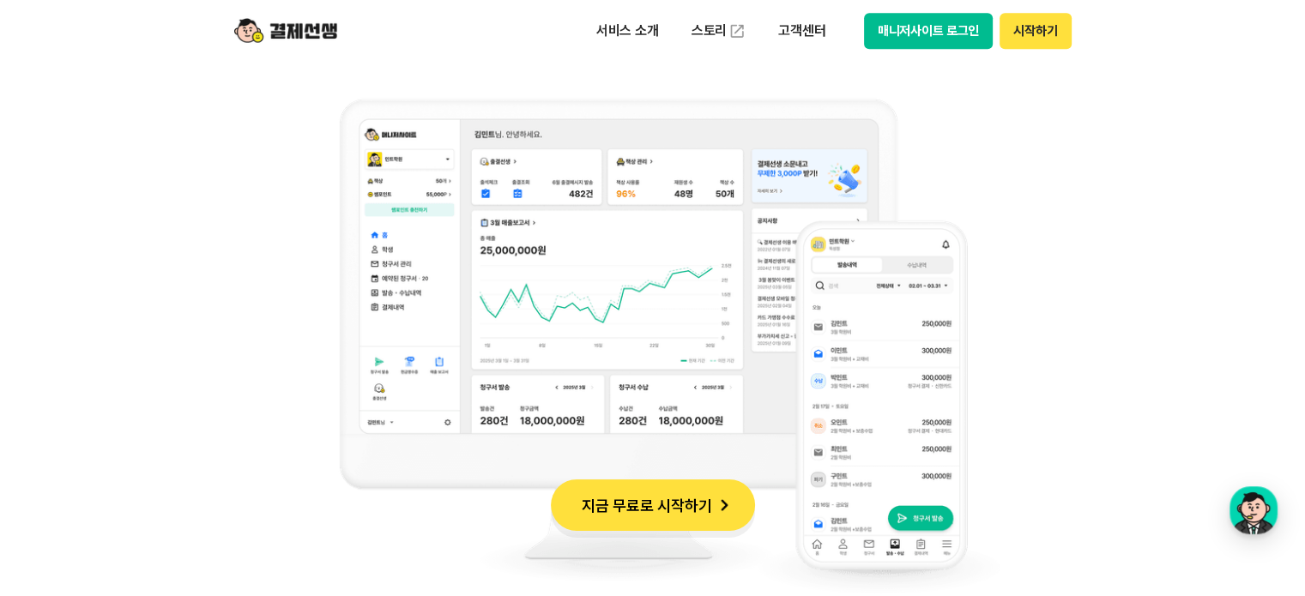
scroll to position [1383, 0]
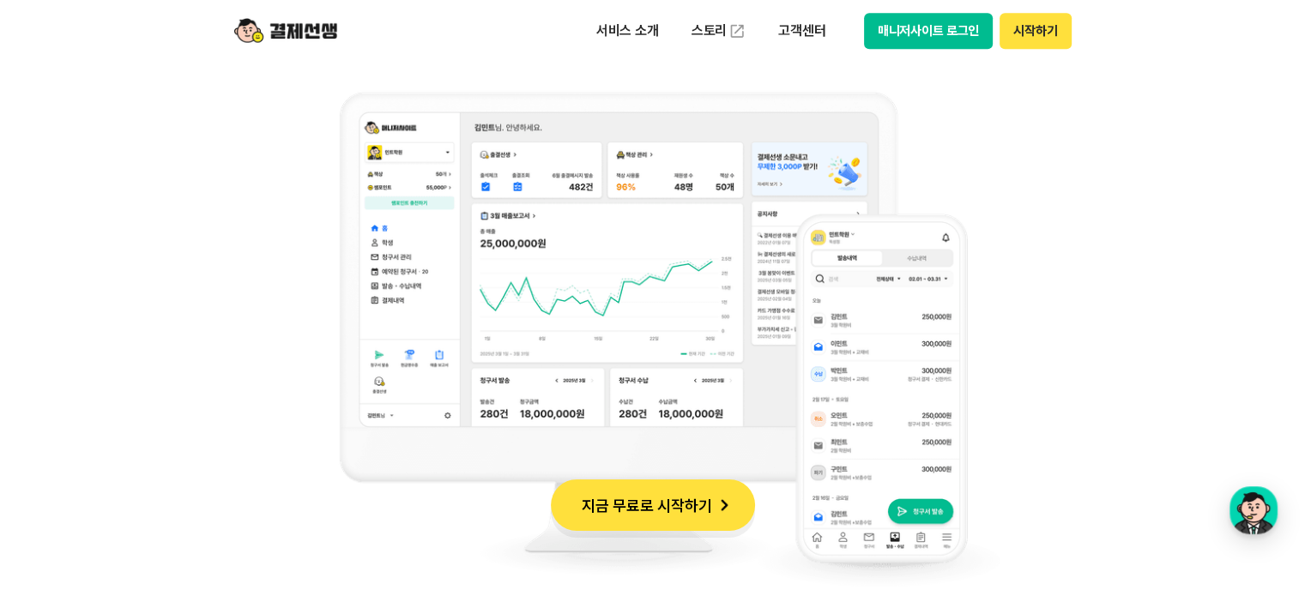
click at [309, 45] on img at bounding box center [285, 31] width 103 height 33
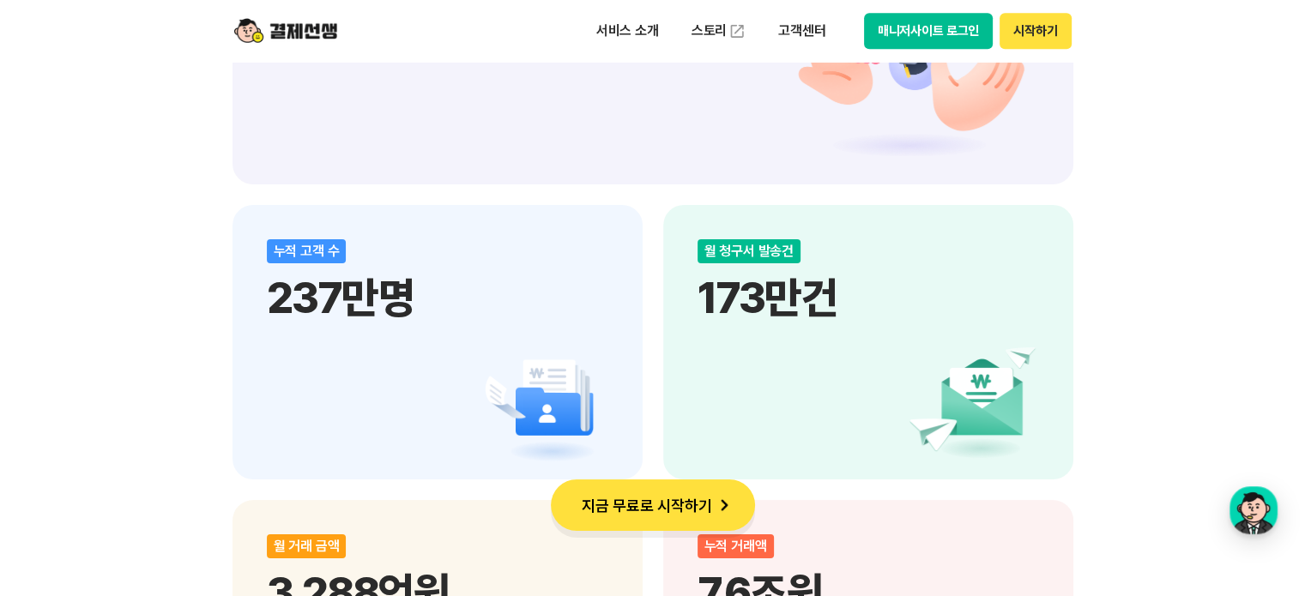
scroll to position [2141, 0]
click at [690, 490] on button "지금 무료로 시작하기" at bounding box center [653, 504] width 204 height 51
